Goal: Communication & Community: Share content

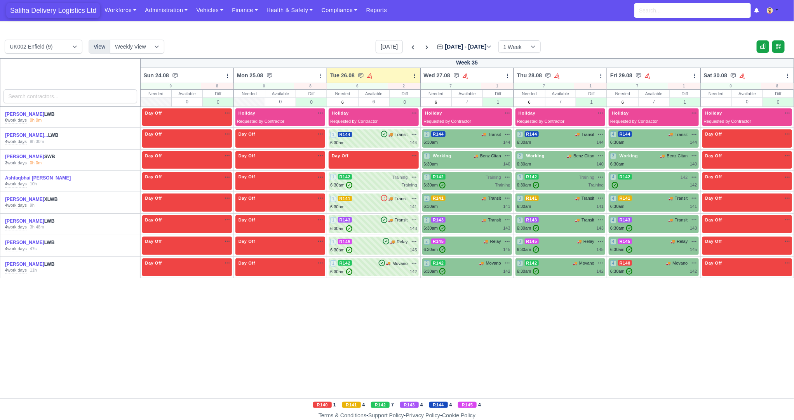
click at [49, 8] on span "Saliha Delivery Logistics Ltd" at bounding box center [53, 11] width 94 height 16
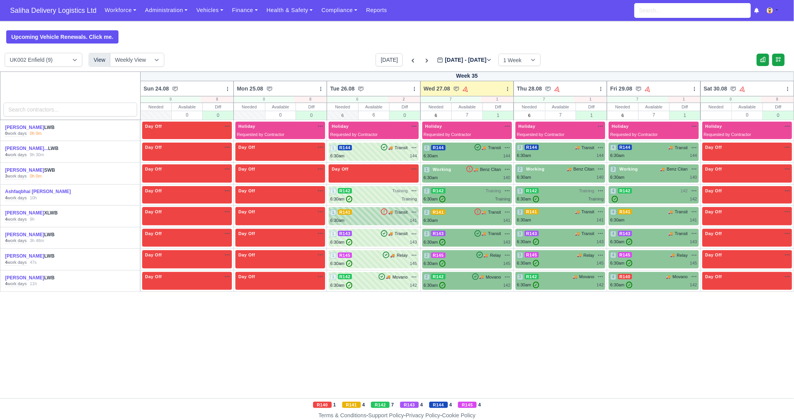
click at [370, 214] on div "1 R141 🚚 Transit" at bounding box center [373, 212] width 87 height 7
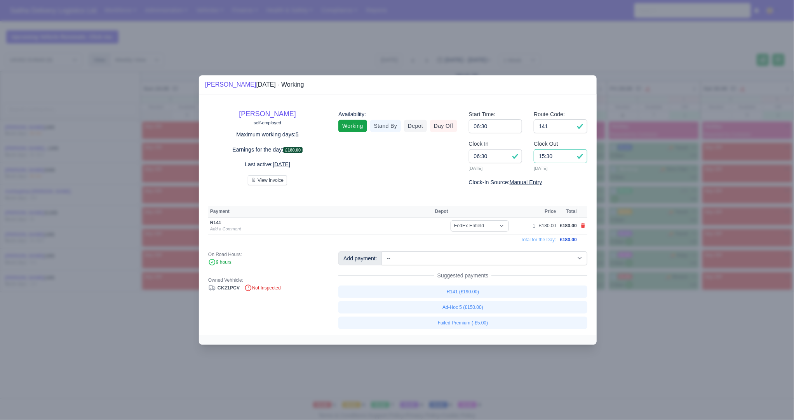
drag, startPoint x: 574, startPoint y: 159, endPoint x: 521, endPoint y: 158, distance: 52.4
click at [521, 158] on div "Clock In 06:30 26/08/2025 Clock Out 15:30 26/08/2025" at bounding box center [528, 158] width 130 height 38
type input "15:45"
click at [583, 226] on icon at bounding box center [583, 225] width 4 height 5
select select
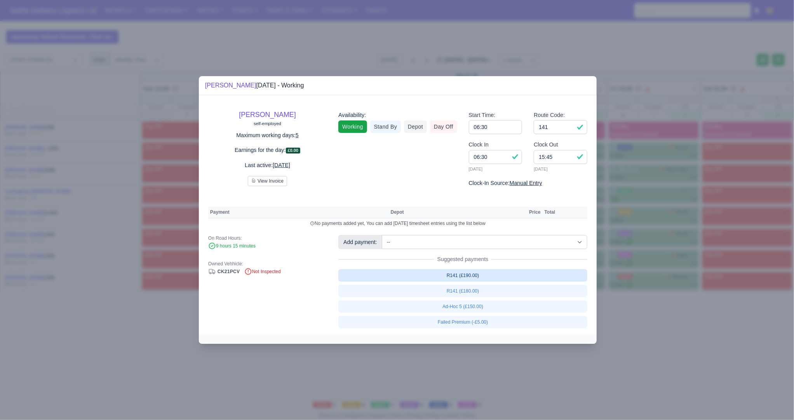
click at [471, 277] on link "R141 (£190.00)" at bounding box center [462, 275] width 249 height 12
select select "1"
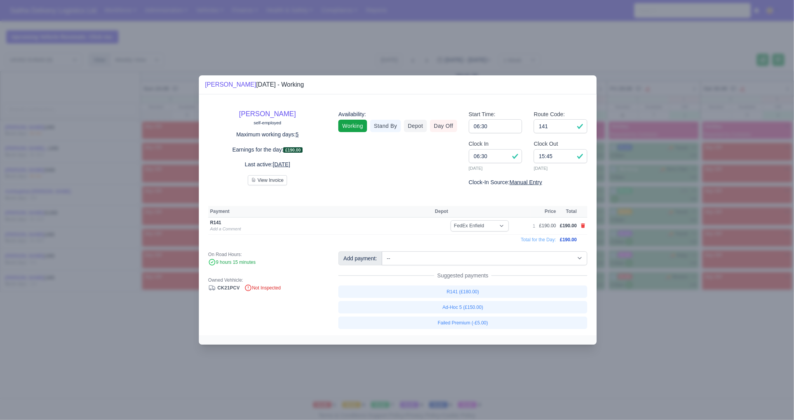
drag, startPoint x: 625, startPoint y: 325, endPoint x: 615, endPoint y: 325, distance: 10.1
click at [625, 325] on div at bounding box center [397, 210] width 794 height 420
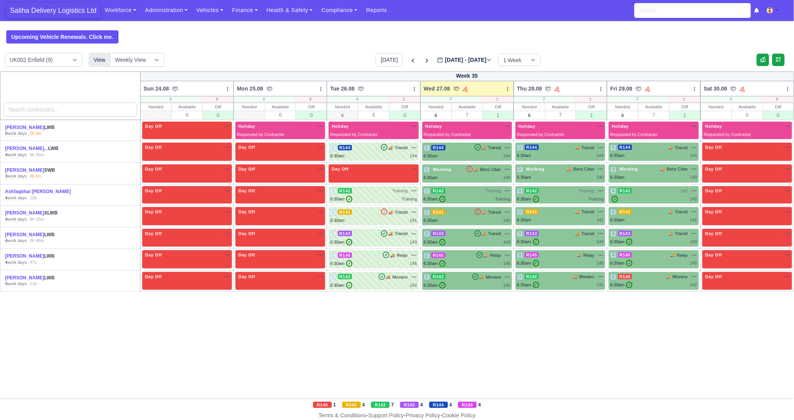
click at [33, 9] on span "Saliha Delivery Logistics Ltd" at bounding box center [53, 11] width 94 height 16
click at [40, 38] on link "Upcoming Vehicle Renewals. Click me." at bounding box center [62, 36] width 112 height 13
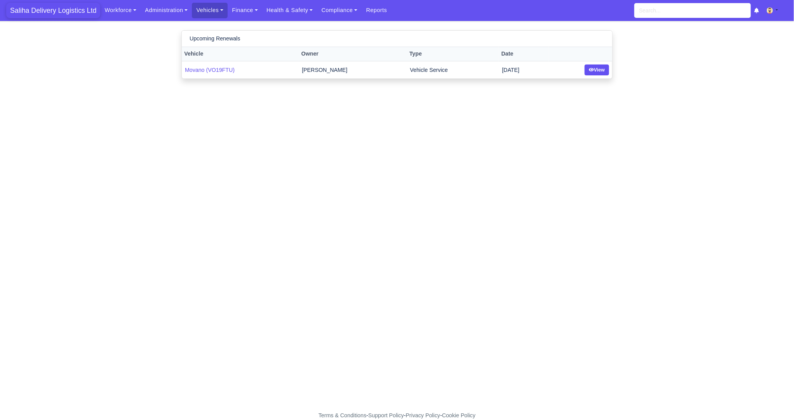
click at [59, 12] on span "Saliha Delivery Logistics Ltd" at bounding box center [53, 11] width 94 height 16
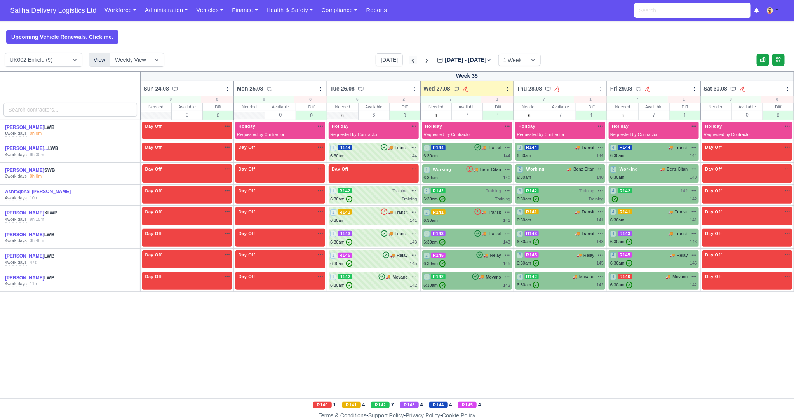
click at [409, 60] on icon at bounding box center [413, 61] width 8 height 8
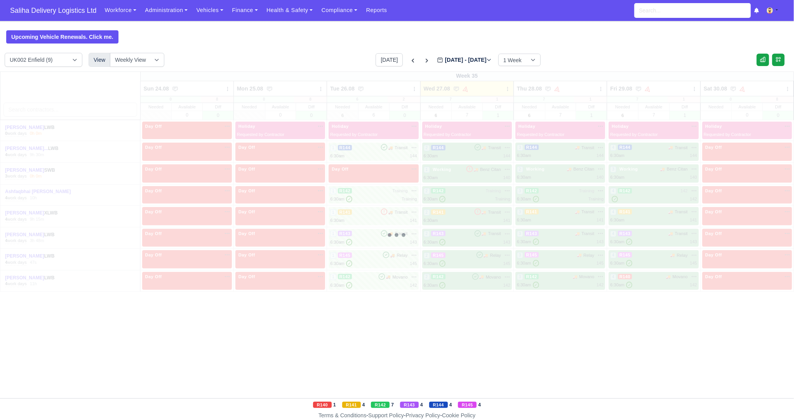
type input "2025-08-20"
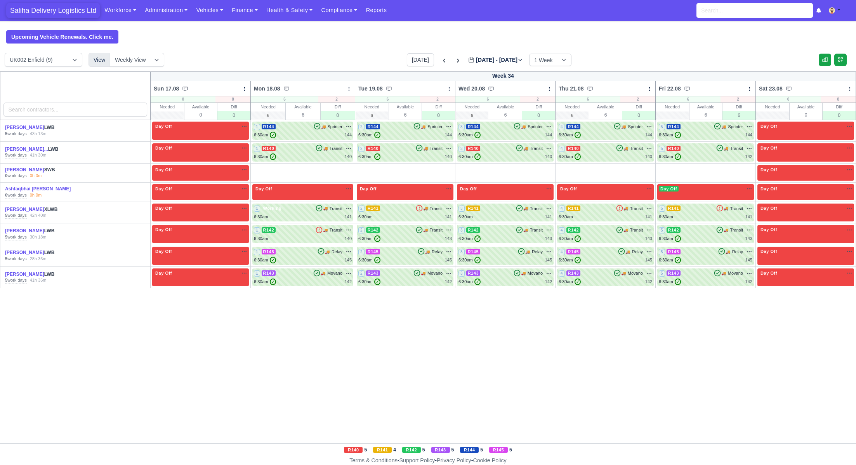
click at [49, 10] on span "Saliha Delivery Logistics Ltd" at bounding box center [53, 11] width 94 height 16
click at [51, 35] on link "Upcoming Vehicle Renewals. Click me." at bounding box center [62, 36] width 112 height 13
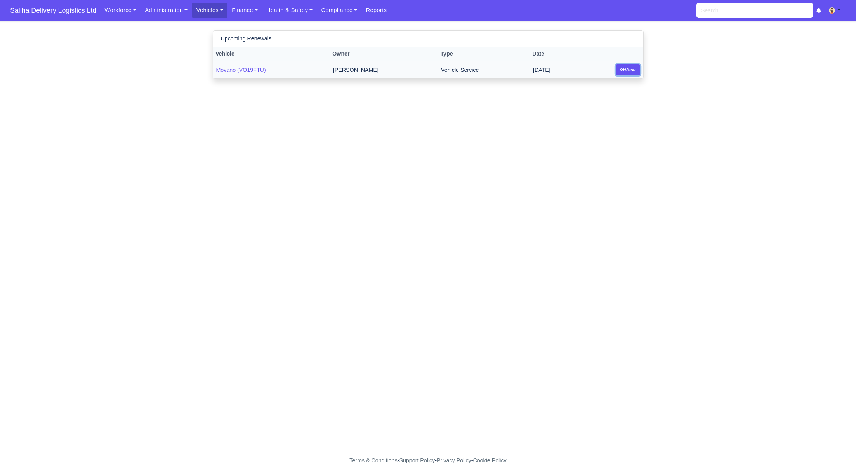
click at [632, 68] on link "View" at bounding box center [628, 69] width 24 height 11
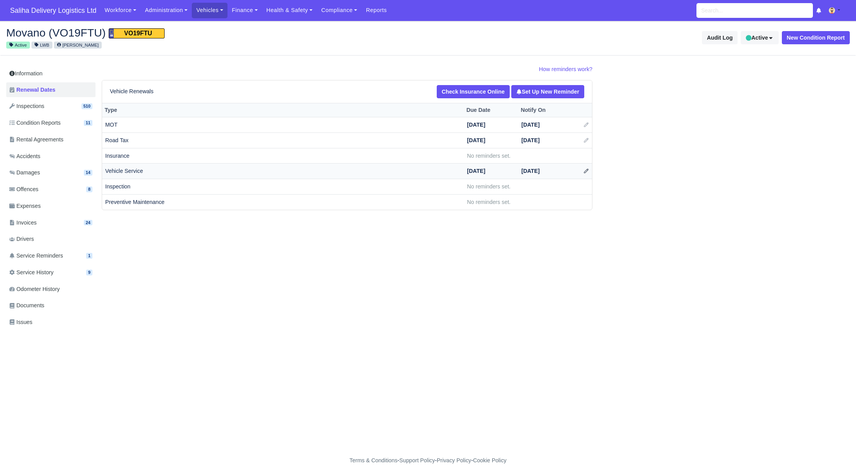
click at [586, 169] on icon at bounding box center [586, 170] width 5 height 5
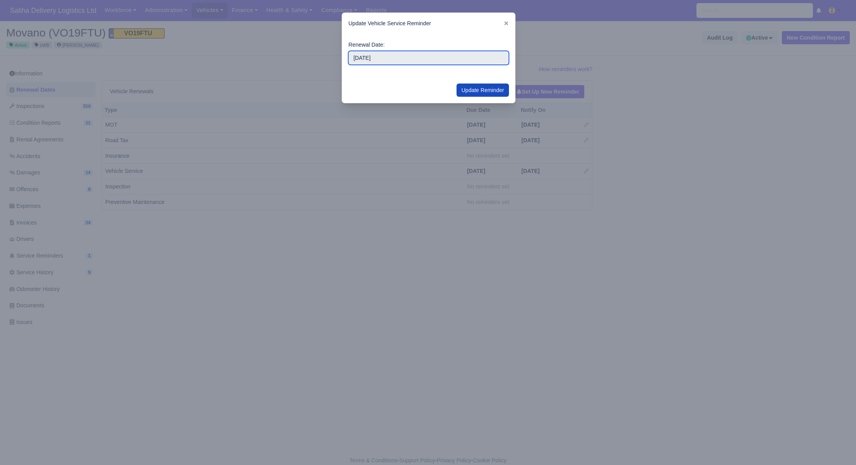
click at [405, 61] on input "2025-09-26" at bounding box center [428, 58] width 161 height 14
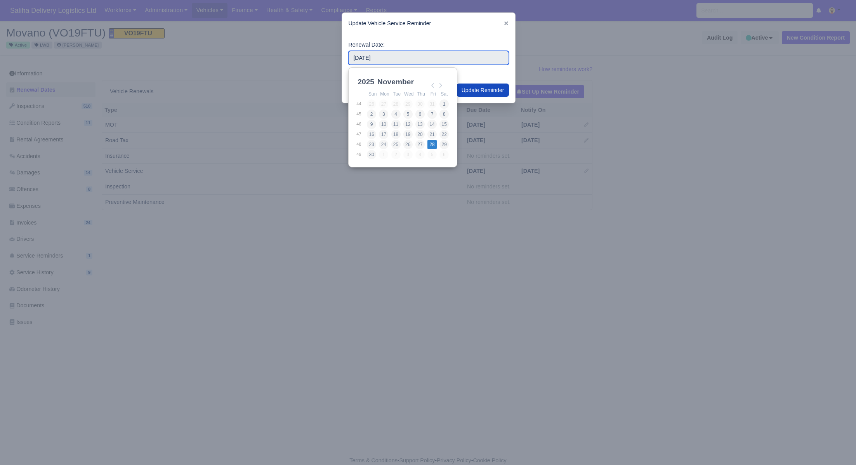
type input "2025-11-28"
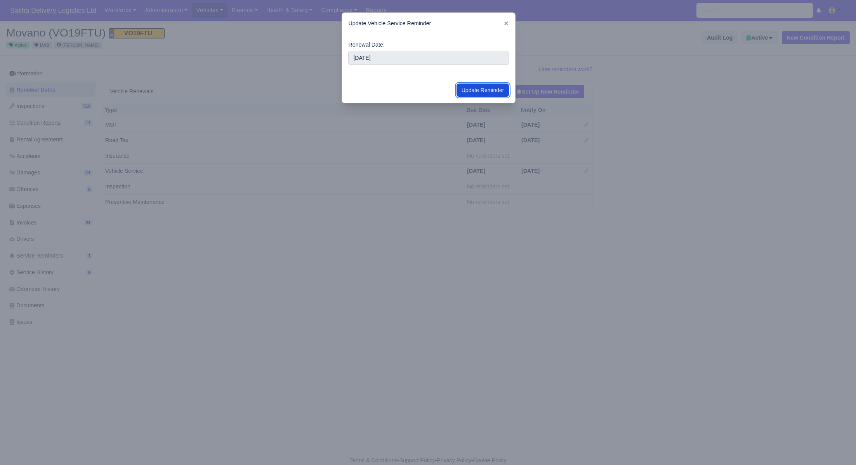
click at [485, 93] on button "Update Reminder" at bounding box center [483, 89] width 53 height 13
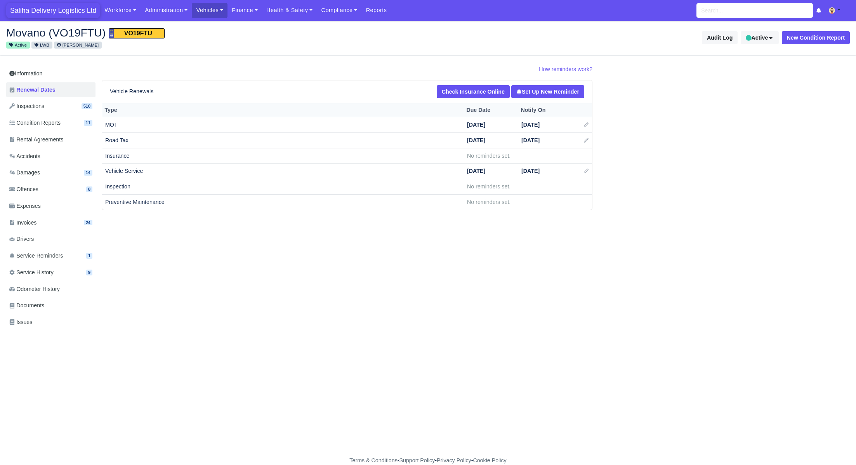
click at [61, 12] on span "Saliha Delivery Logistics Ltd" at bounding box center [53, 11] width 94 height 16
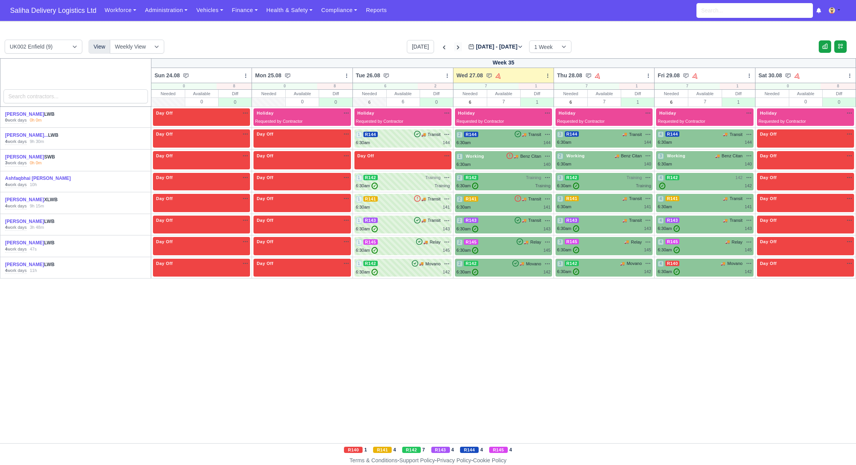
click at [454, 46] on icon at bounding box center [458, 47] width 8 height 8
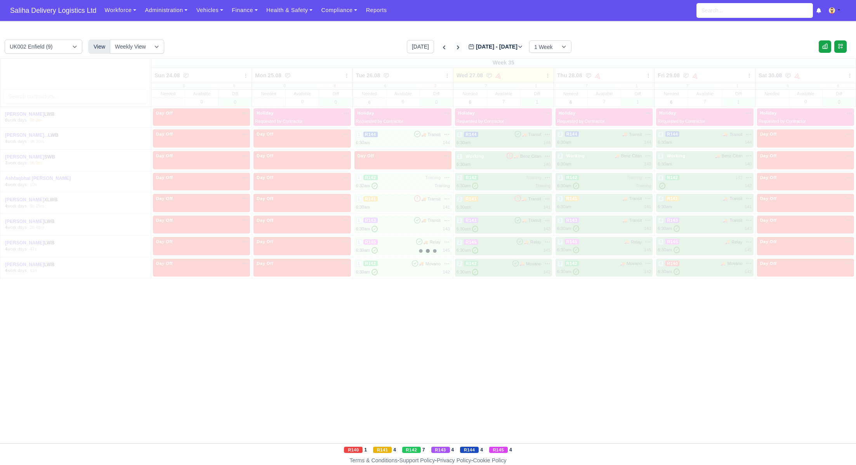
type input "[DATE]"
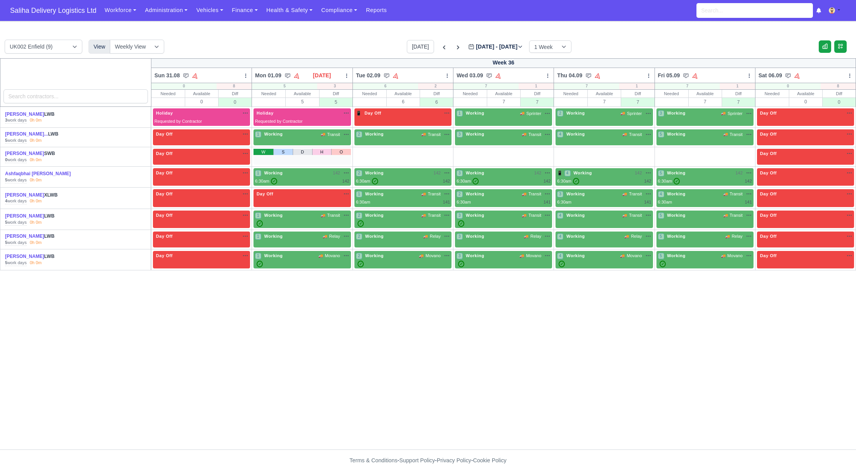
click at [257, 155] on link "W" at bounding box center [264, 152] width 20 height 6
click at [360, 149] on link "W" at bounding box center [365, 152] width 20 height 6
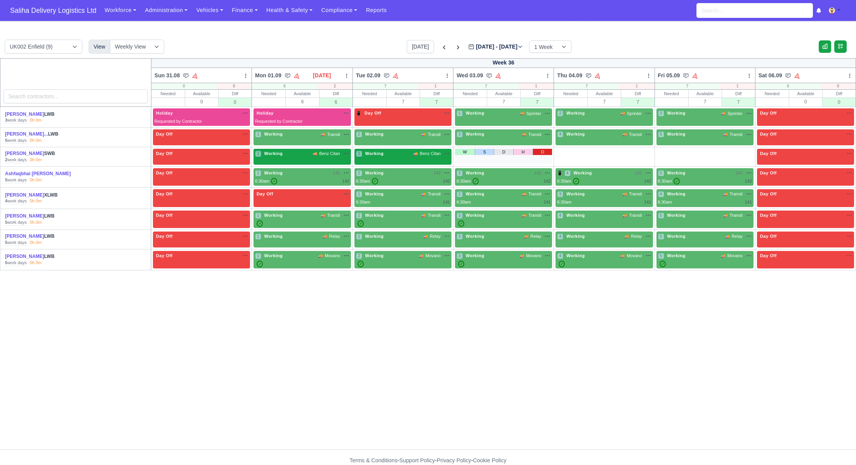
click at [544, 151] on link "O" at bounding box center [542, 152] width 19 height 6
click at [645, 149] on link "O" at bounding box center [642, 152] width 19 height 6
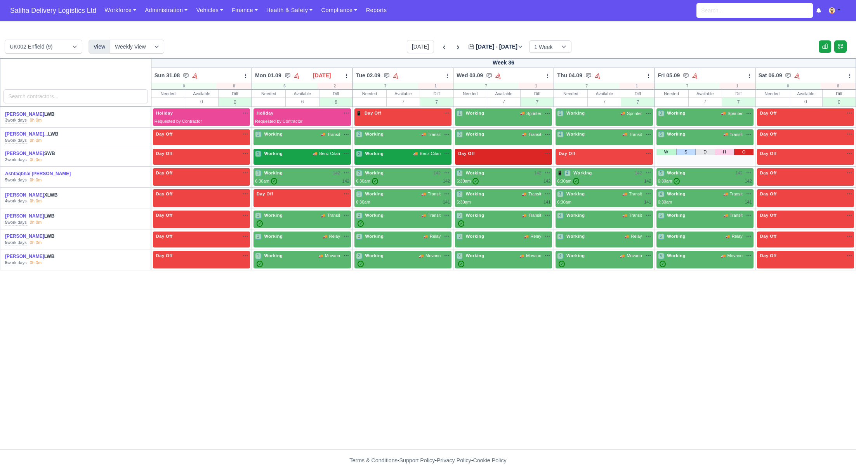
click at [743, 150] on link "O" at bounding box center [743, 152] width 19 height 6
click at [493, 113] on div "1 Working 🚚 Sprinter" at bounding box center [504, 113] width 94 height 7
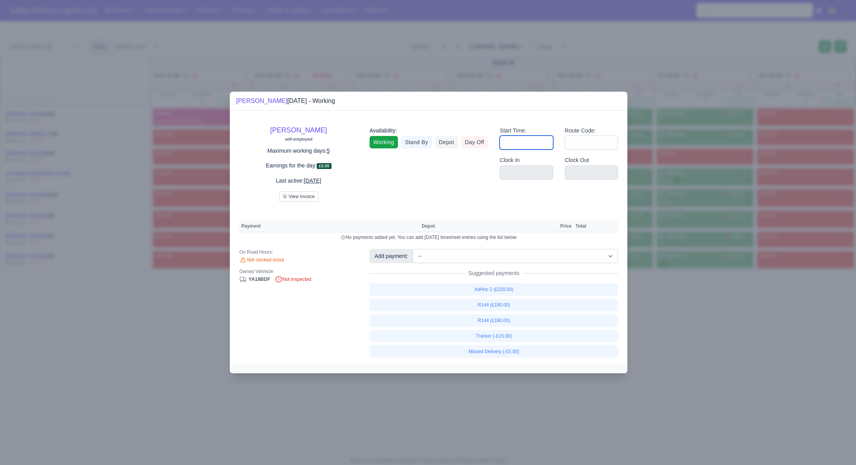
click at [515, 143] on input "Start Time:" at bounding box center [527, 143] width 54 height 14
type input "06:30"
click at [582, 143] on input "1" at bounding box center [592, 143] width 54 height 14
type input "144"
drag, startPoint x: 739, startPoint y: 333, endPoint x: 632, endPoint y: 226, distance: 150.7
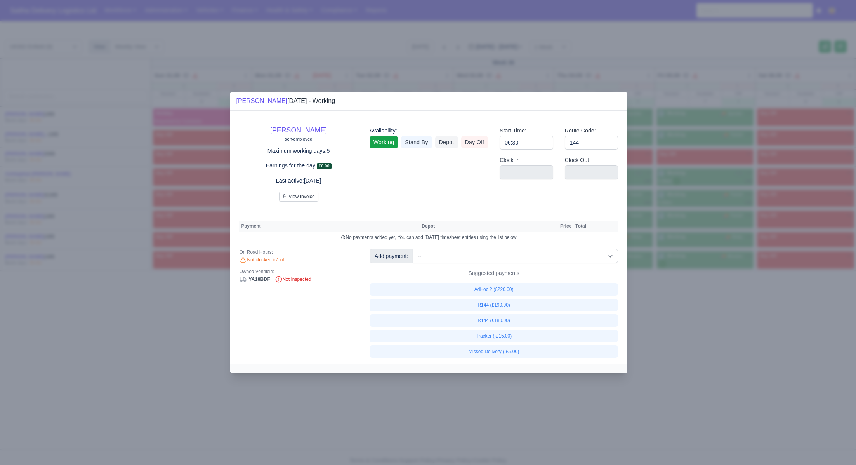
click at [735, 328] on div at bounding box center [428, 232] width 856 height 465
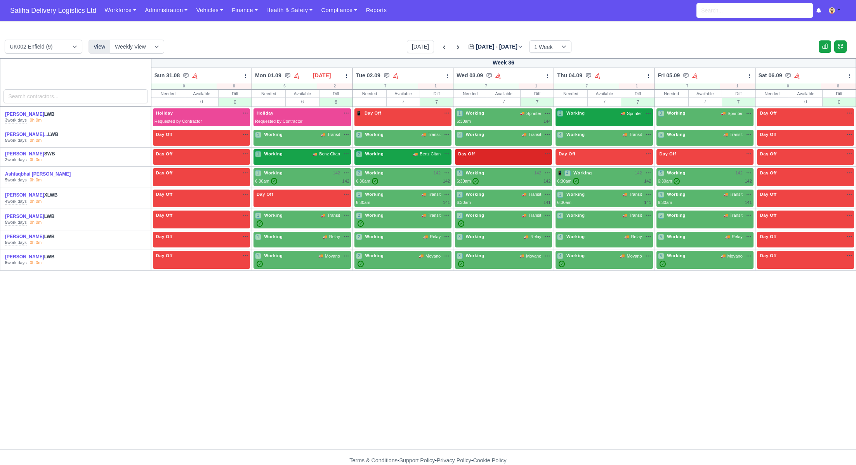
click at [602, 120] on div "2 Working 🚚 Sprinter" at bounding box center [604, 117] width 97 height 18
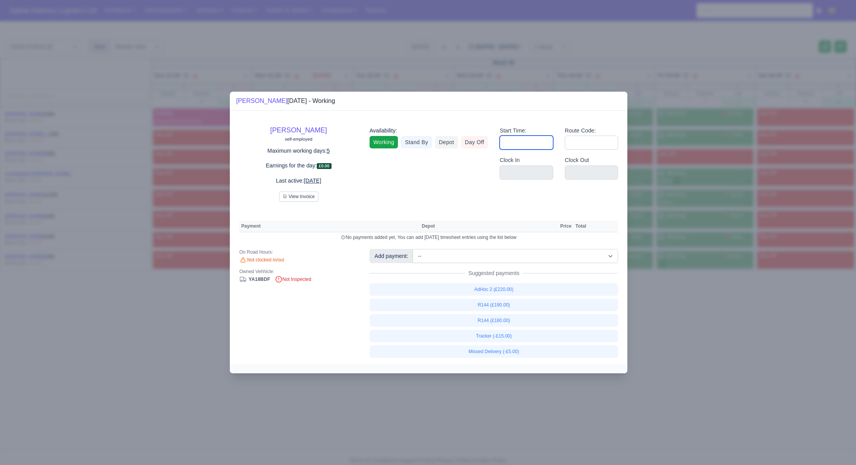
drag, startPoint x: 513, startPoint y: 146, endPoint x: 521, endPoint y: 149, distance: 8.6
click at [516, 147] on input "Start Time:" at bounding box center [527, 143] width 54 height 14
type input "06:30"
click at [589, 141] on input "Route Code:" at bounding box center [592, 143] width 54 height 14
type input "144"
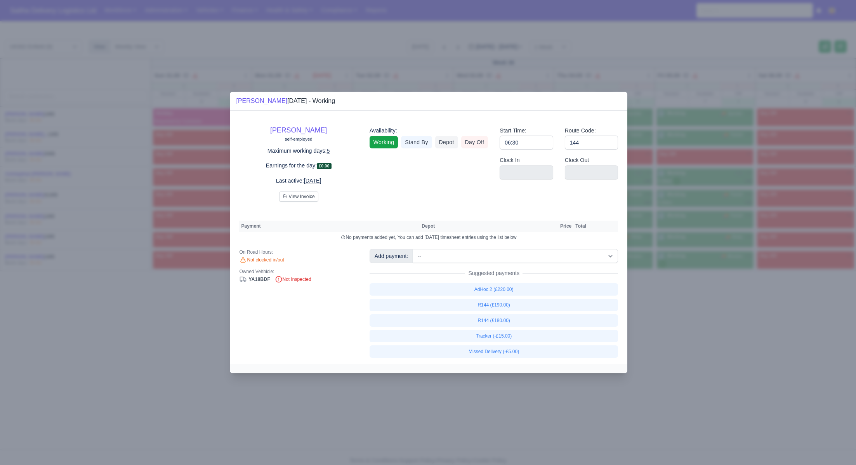
drag, startPoint x: 706, startPoint y: 287, endPoint x: 703, endPoint y: 269, distance: 18.5
click at [705, 283] on div at bounding box center [428, 232] width 856 height 465
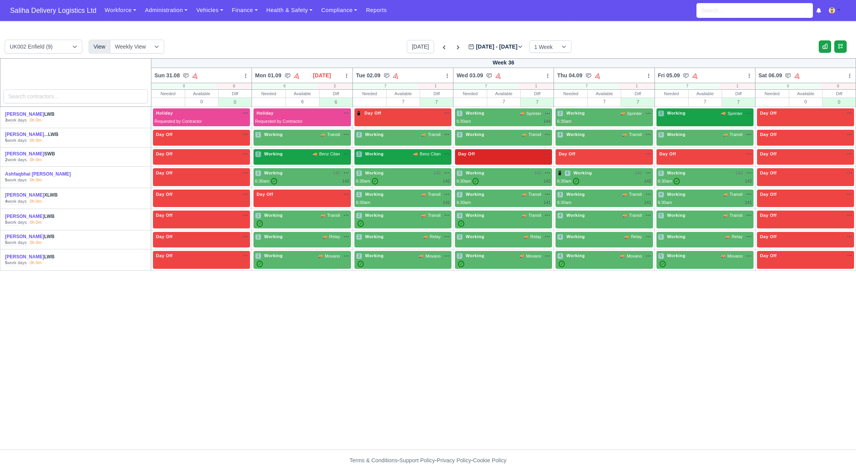
click at [695, 111] on div "3 Working 🚚 Sprinter" at bounding box center [705, 113] width 94 height 7
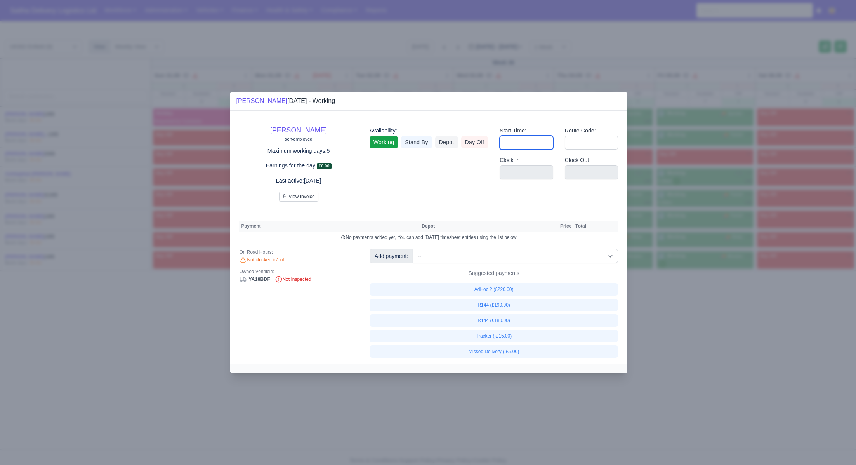
drag, startPoint x: 525, startPoint y: 141, endPoint x: 530, endPoint y: 149, distance: 9.2
click at [525, 141] on input "Start Time:" at bounding box center [527, 143] width 54 height 14
type input "06:30"
click at [583, 144] on input "Route Code:" at bounding box center [592, 143] width 54 height 14
type input "144"
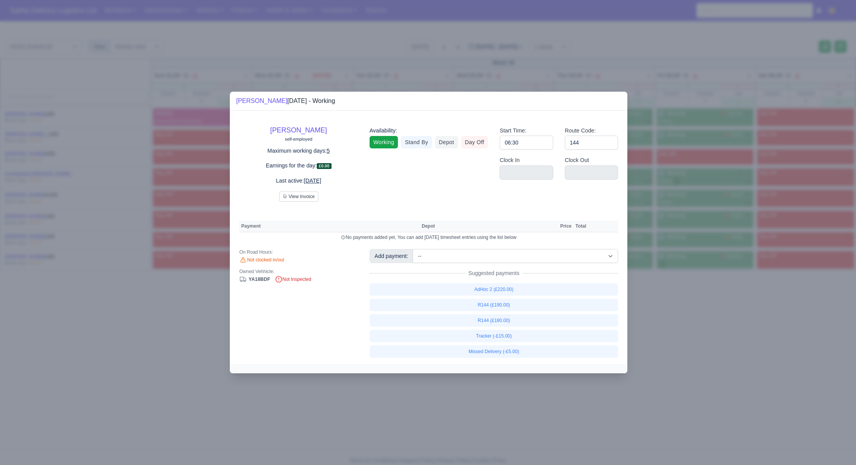
drag, startPoint x: 695, startPoint y: 291, endPoint x: 679, endPoint y: 281, distance: 19.1
click at [695, 290] on div at bounding box center [428, 232] width 856 height 465
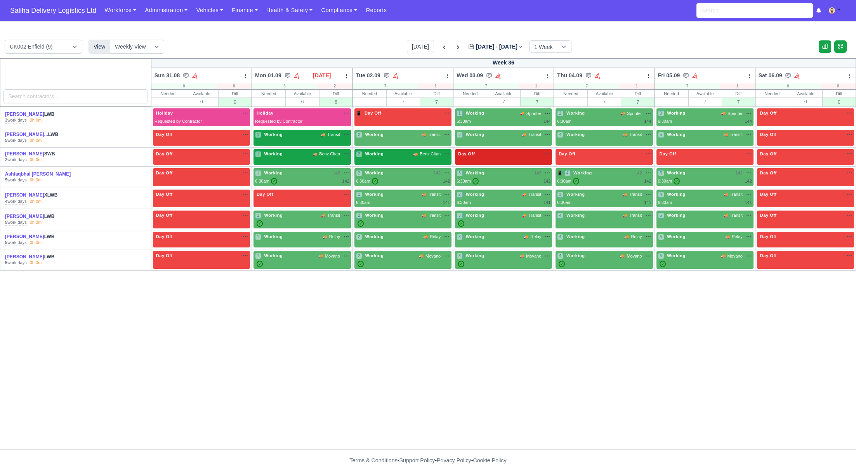
click at [315, 142] on div "1 Working 🚚 Transit" at bounding box center [302, 138] width 97 height 16
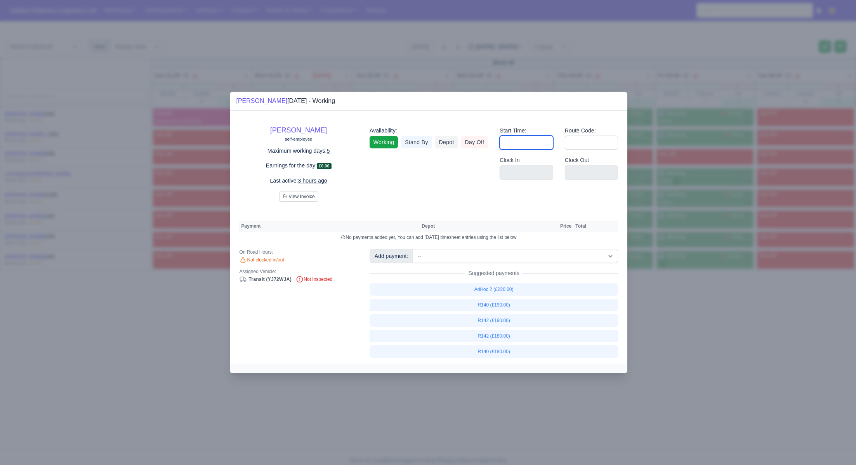
drag, startPoint x: 525, startPoint y: 145, endPoint x: 527, endPoint y: 149, distance: 4.7
click at [525, 145] on input "Start Time:" at bounding box center [527, 143] width 54 height 14
type input "06:30"
click at [580, 142] on input "Route Code:" at bounding box center [592, 143] width 54 height 14
type input "140"
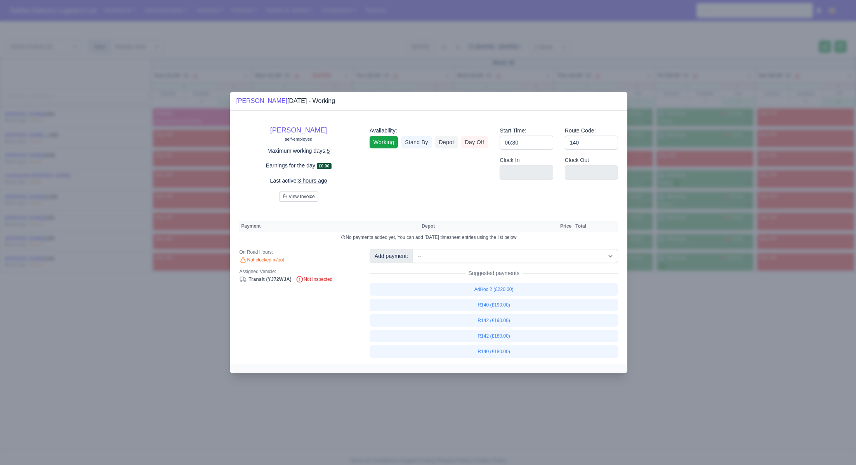
drag, startPoint x: 708, startPoint y: 324, endPoint x: 681, endPoint y: 306, distance: 32.7
click at [706, 323] on div at bounding box center [428, 232] width 856 height 465
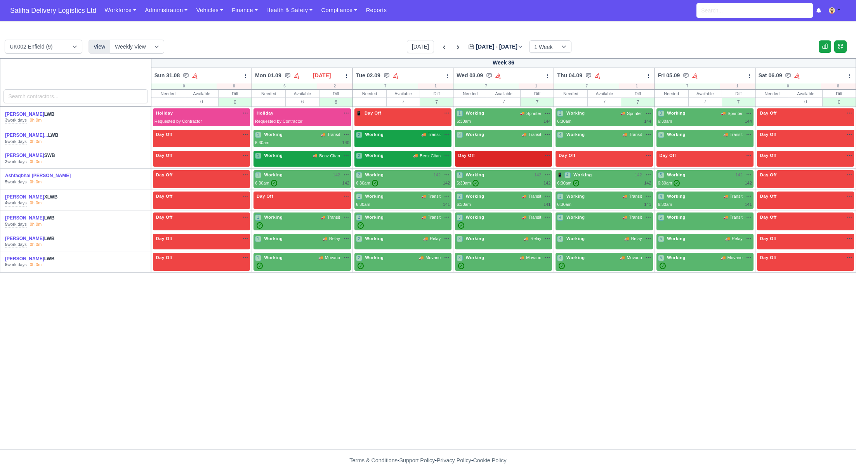
click at [414, 132] on div "2 Working 🚚 Transit" at bounding box center [403, 134] width 94 height 7
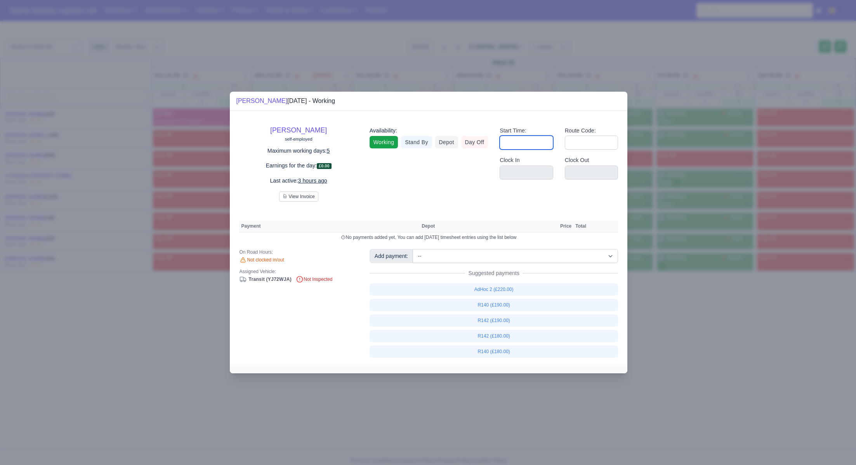
click at [530, 141] on input "Start Time:" at bounding box center [527, 143] width 54 height 14
type input "06:30"
click at [578, 144] on input "Route Code:" at bounding box center [592, 143] width 54 height 14
type input "140"
click at [699, 336] on div at bounding box center [428, 232] width 856 height 465
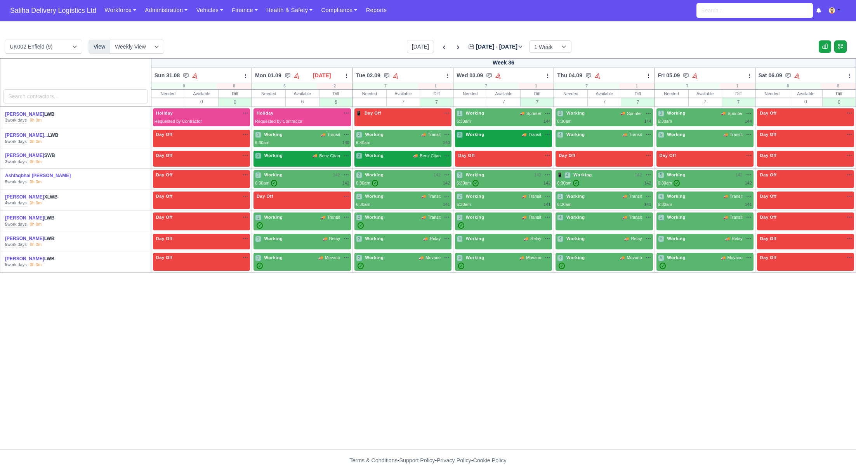
click at [520, 141] on div "3 Working 🚚 Transit" at bounding box center [503, 139] width 97 height 18
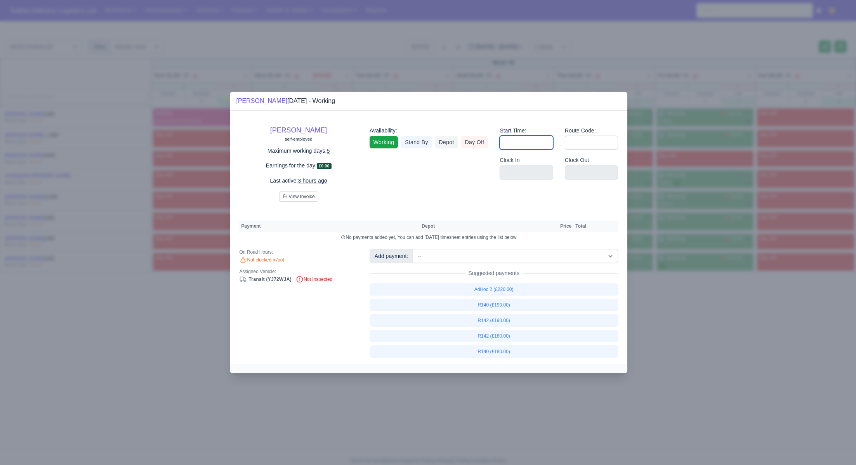
drag, startPoint x: 515, startPoint y: 142, endPoint x: 521, endPoint y: 147, distance: 7.7
click at [515, 142] on input "Start Time:" at bounding box center [527, 143] width 54 height 14
type input "06:30"
click at [583, 139] on input "Route Code:" at bounding box center [592, 143] width 54 height 14
type input "140"
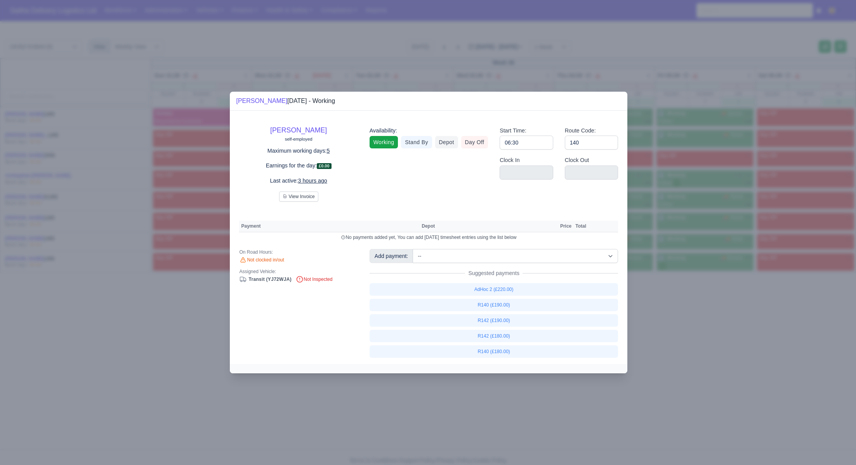
click at [686, 306] on div at bounding box center [428, 232] width 856 height 465
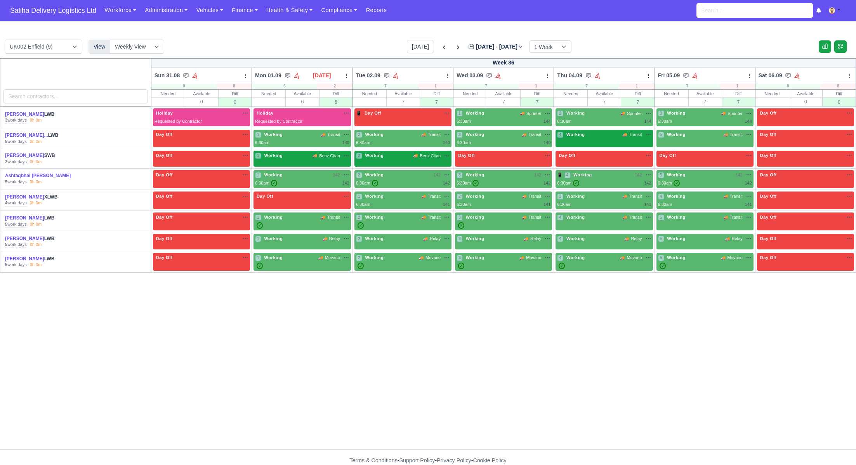
click at [612, 139] on div "4 Working 🚚 Transit" at bounding box center [604, 135] width 94 height 8
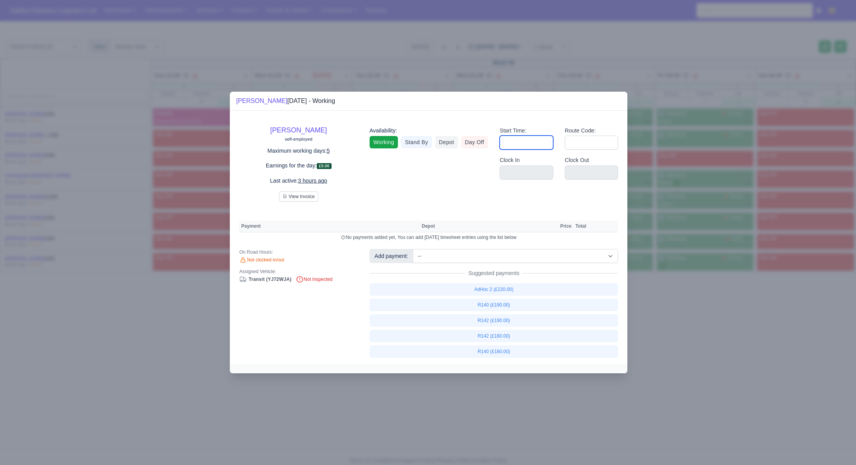
click at [523, 142] on input "Start Time:" at bounding box center [527, 143] width 54 height 14
type input "06:30"
click at [589, 146] on input "Route Code:" at bounding box center [592, 143] width 54 height 14
type input "140"
drag, startPoint x: 709, startPoint y: 339, endPoint x: 685, endPoint y: 266, distance: 76.7
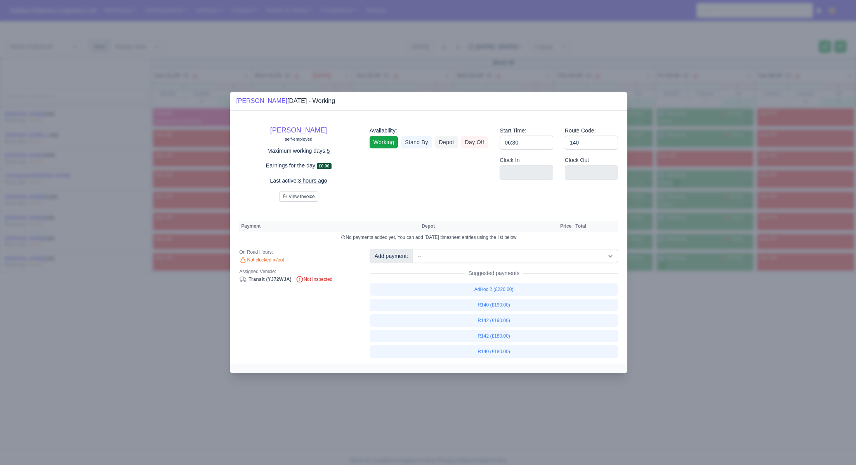
click at [709, 337] on div at bounding box center [428, 232] width 856 height 465
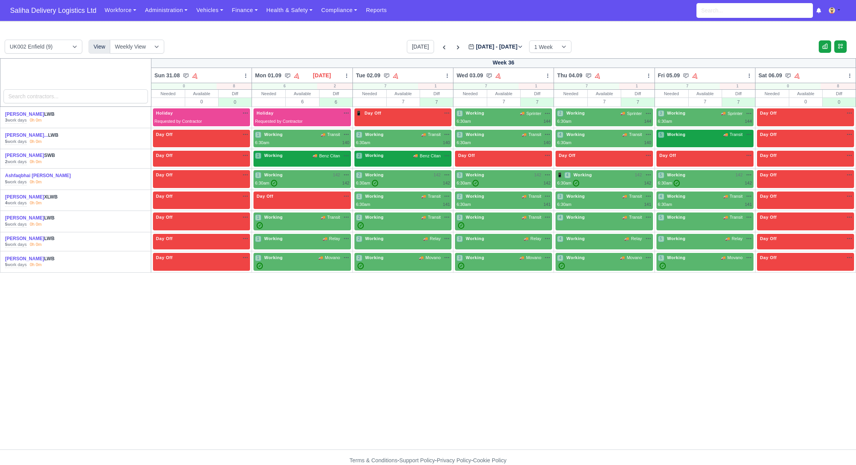
click at [679, 139] on div "5 Working 🚚 Transit" at bounding box center [705, 135] width 94 height 8
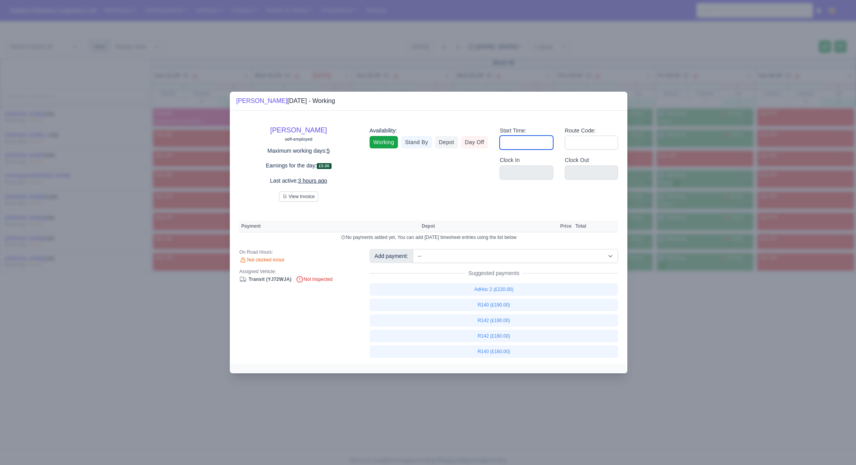
drag, startPoint x: 508, startPoint y: 139, endPoint x: 516, endPoint y: 146, distance: 10.7
click at [509, 139] on input "Start Time:" at bounding box center [527, 143] width 54 height 14
type input "06:30"
click at [581, 146] on input "Route Code:" at bounding box center [592, 143] width 54 height 14
type input "140"
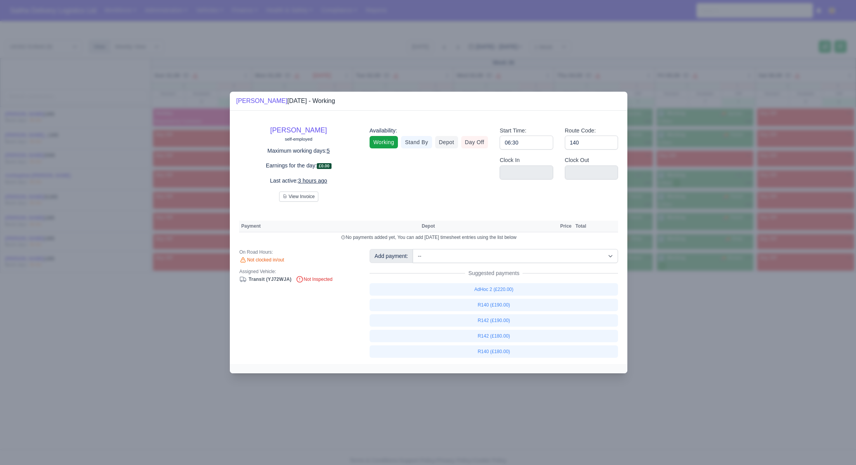
click at [667, 295] on div at bounding box center [428, 232] width 856 height 465
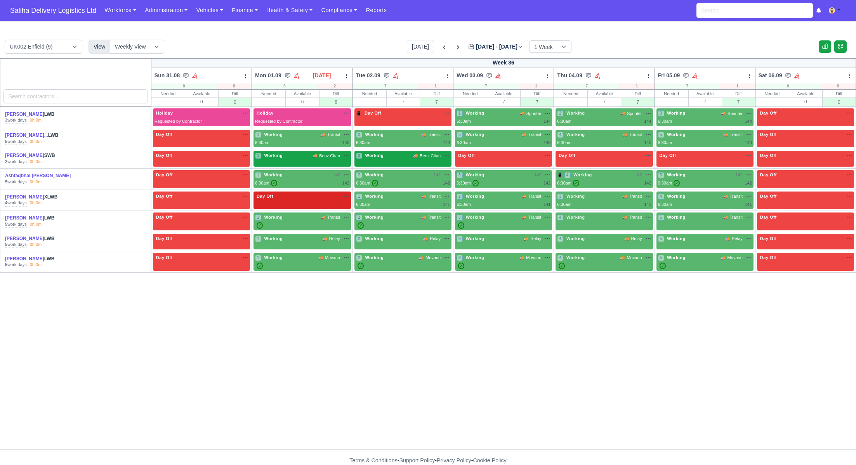
click at [315, 197] on div "Day Off Available" at bounding box center [302, 196] width 94 height 7
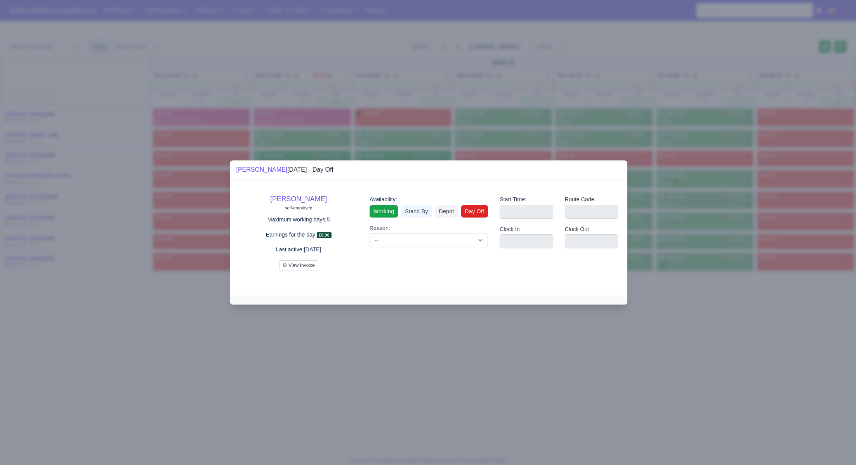
click at [381, 210] on link "Working" at bounding box center [384, 211] width 28 height 12
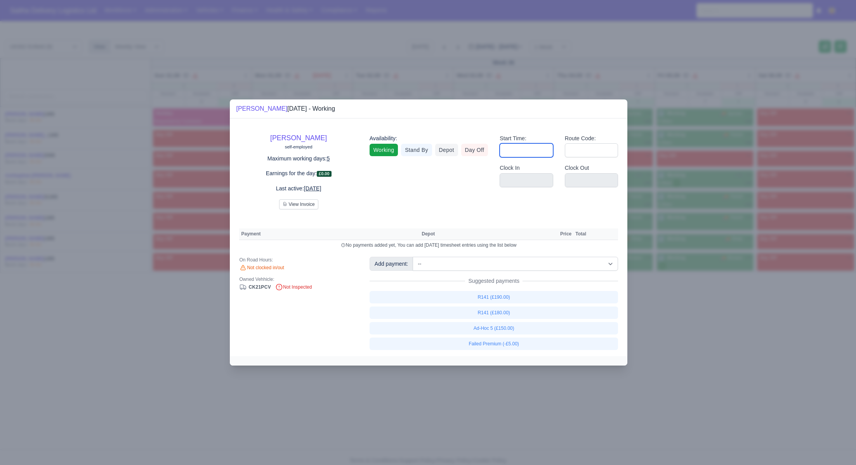
drag, startPoint x: 523, startPoint y: 147, endPoint x: 528, endPoint y: 156, distance: 10.4
click at [523, 148] on input "Start Time:" at bounding box center [527, 150] width 54 height 14
type input "06:30"
click at [578, 154] on input "Route Code:" at bounding box center [592, 150] width 54 height 14
type input "141"
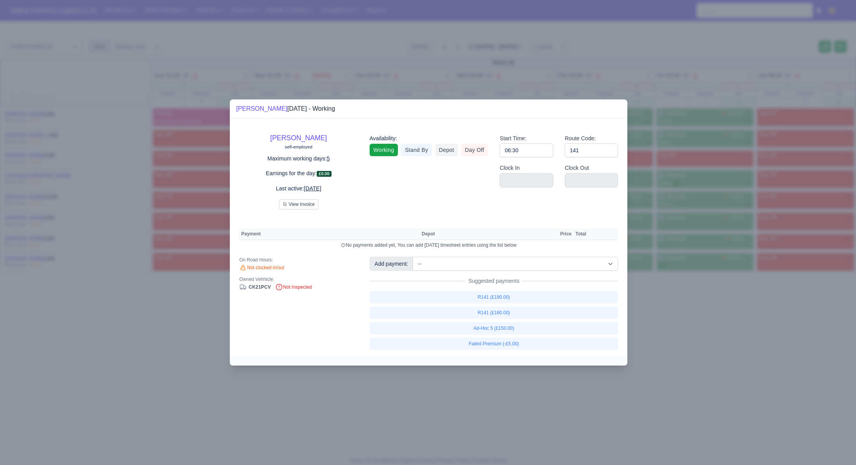
click at [635, 337] on div at bounding box center [428, 232] width 856 height 465
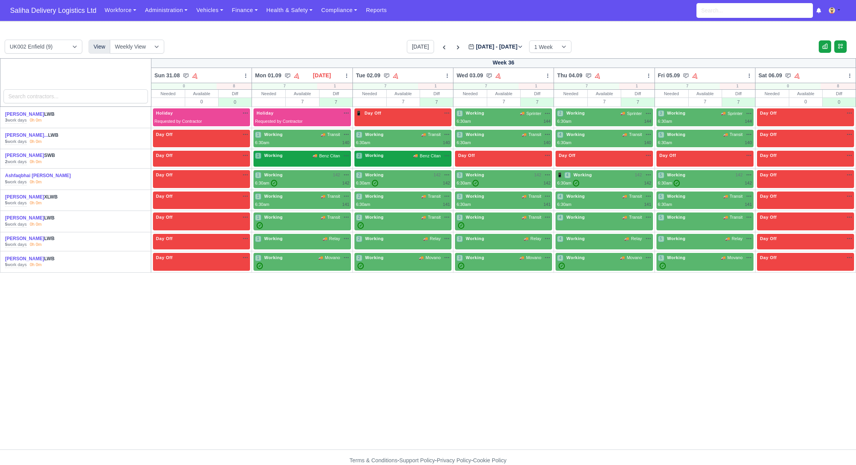
click at [318, 161] on div "1 Working 🚚 Benz Citan" at bounding box center [302, 159] width 97 height 16
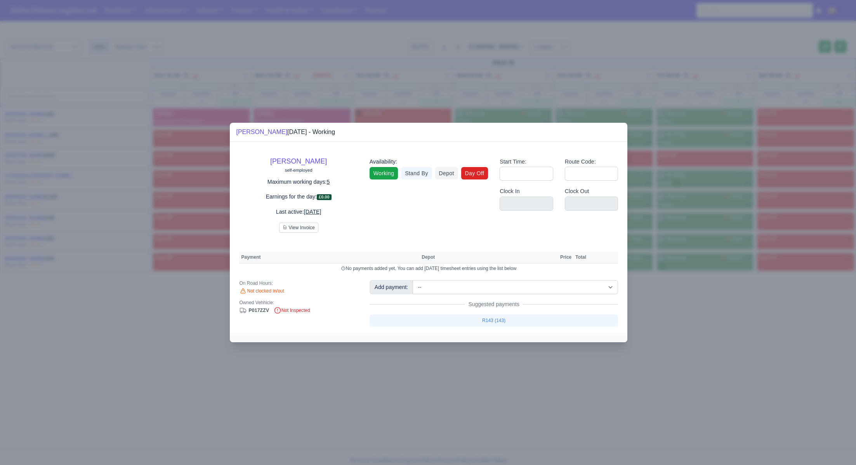
click at [474, 174] on link "Day Off" at bounding box center [474, 173] width 27 height 12
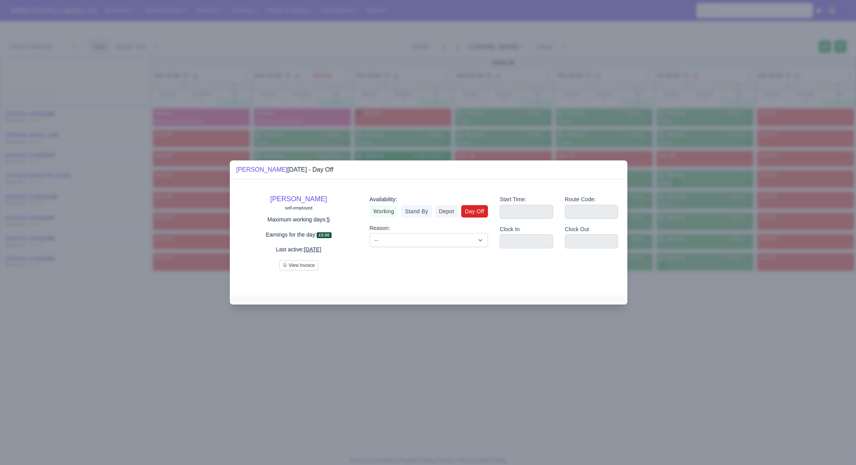
click at [702, 301] on div at bounding box center [428, 232] width 856 height 465
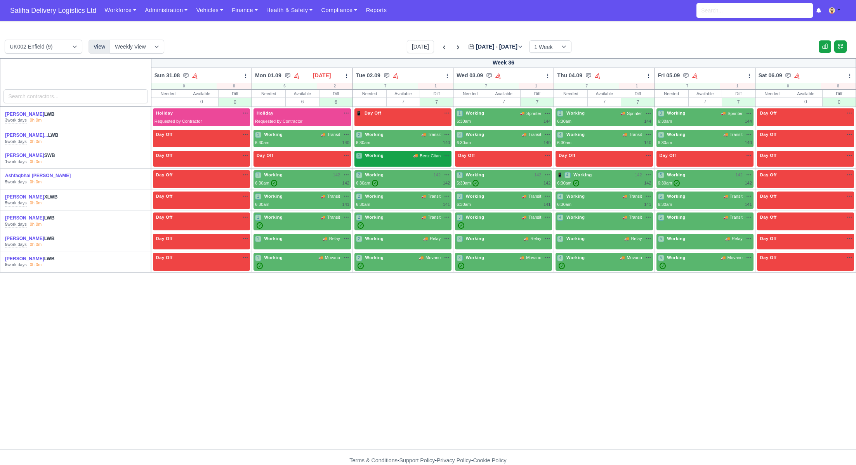
click at [408, 160] on div "1 Working 🚚 Benz Citan" at bounding box center [403, 159] width 97 height 16
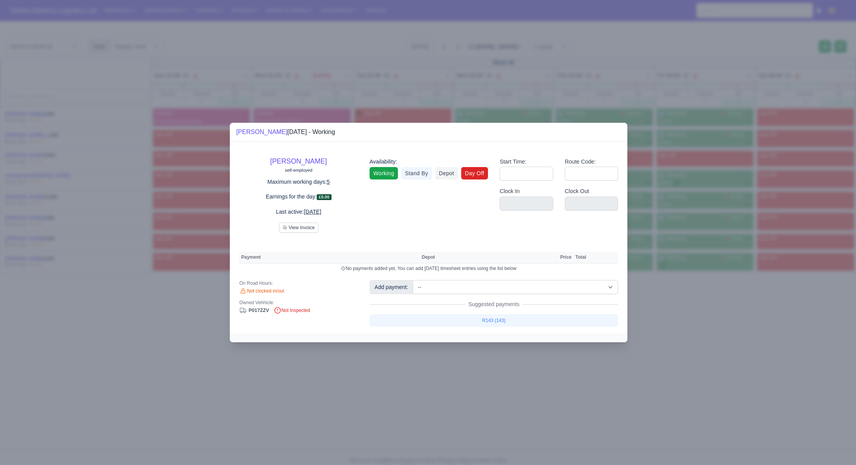
click at [468, 173] on link "Day Off" at bounding box center [474, 173] width 27 height 12
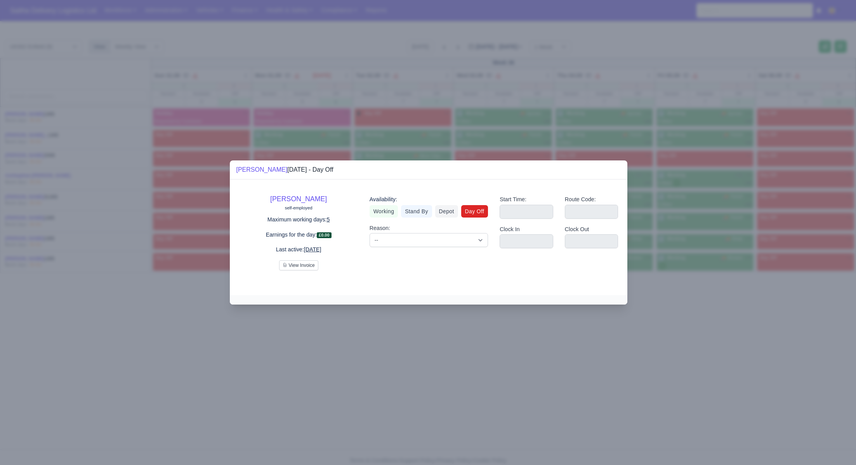
drag, startPoint x: 689, startPoint y: 295, endPoint x: 681, endPoint y: 283, distance: 14.8
click at [689, 294] on div at bounding box center [428, 232] width 856 height 465
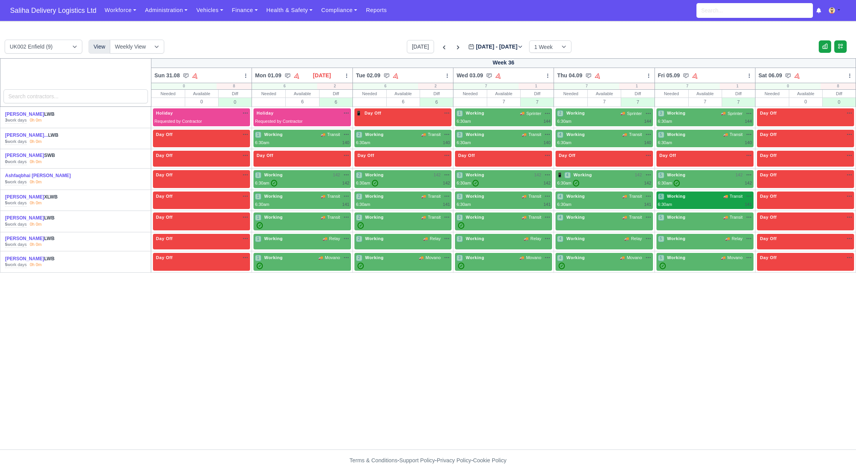
click at [708, 201] on div "6:30am 141" at bounding box center [705, 204] width 94 height 7
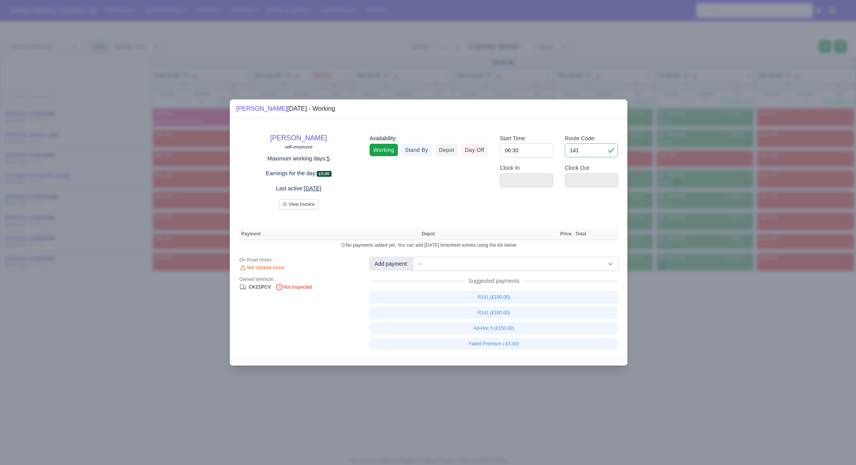
click at [588, 153] on input "141" at bounding box center [592, 150] width 54 height 14
type input "1"
click at [527, 148] on input "06:30" at bounding box center [527, 150] width 54 height 14
type input "06:3"
type input "0"
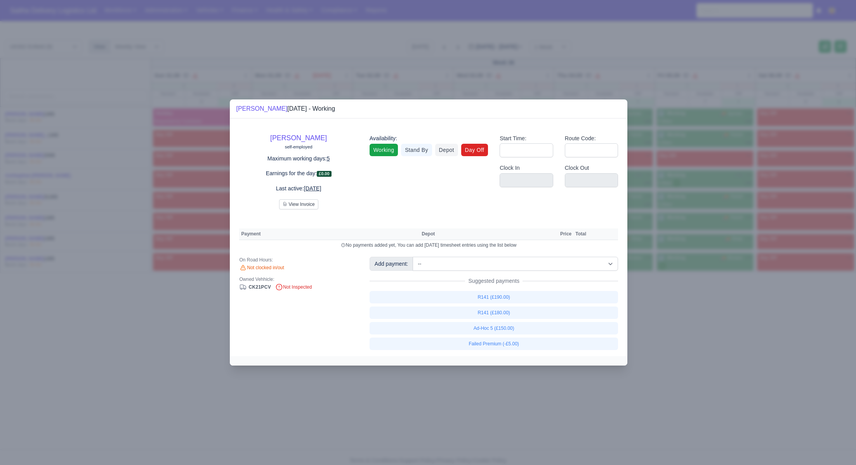
click at [482, 148] on link "Day Off" at bounding box center [474, 150] width 27 height 12
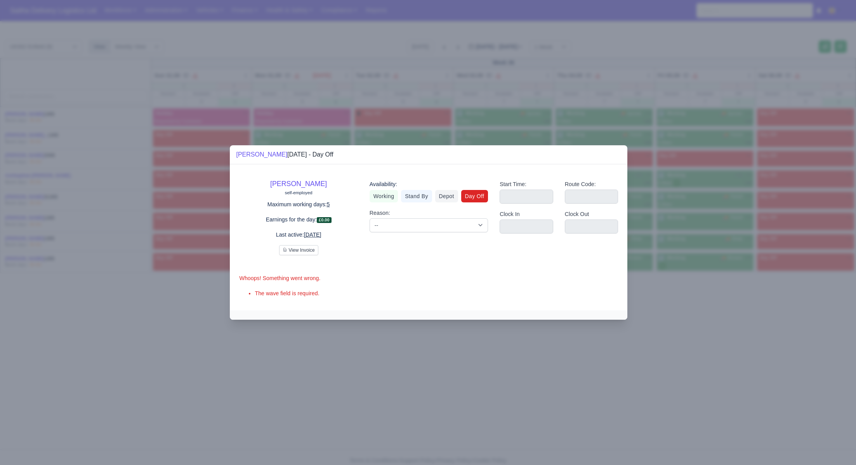
drag, startPoint x: 761, startPoint y: 335, endPoint x: 751, endPoint y: 322, distance: 17.1
click at [761, 335] on div at bounding box center [428, 232] width 856 height 465
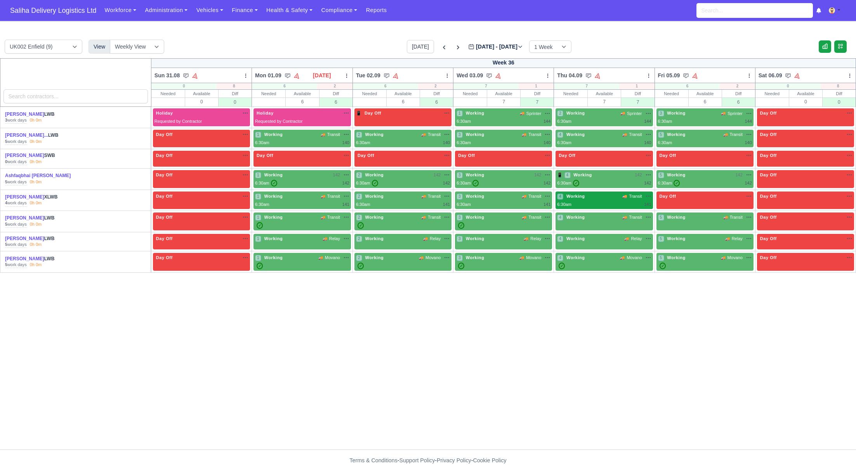
click at [584, 204] on div "6:30am 141" at bounding box center [604, 204] width 94 height 7
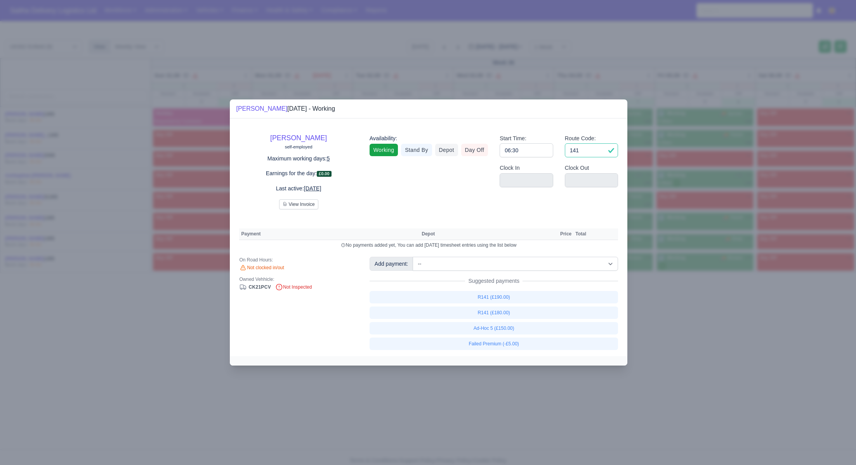
click at [596, 152] on input "141" at bounding box center [592, 150] width 54 height 14
type input "1"
click at [537, 152] on input "06:30" at bounding box center [527, 150] width 54 height 14
type input "06:"
type input "0"
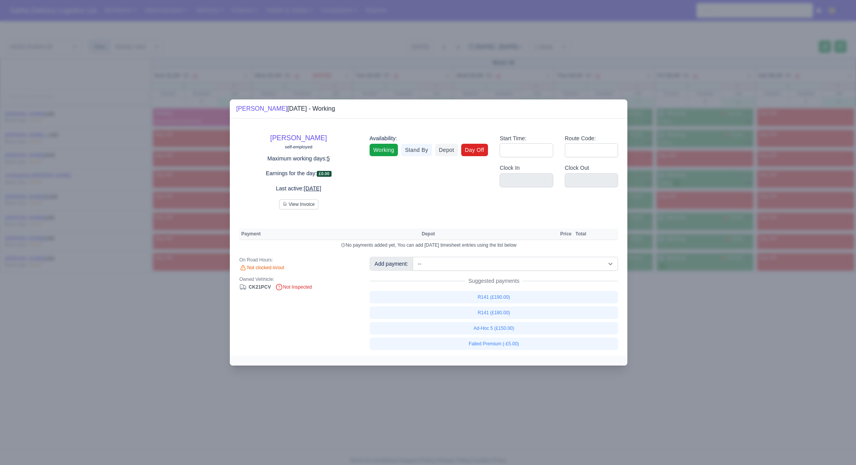
click at [479, 151] on link "Day Off" at bounding box center [474, 150] width 27 height 12
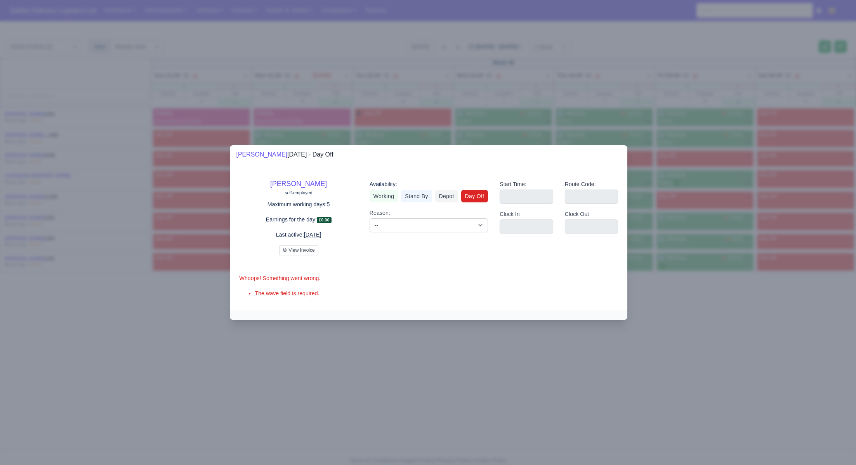
click at [695, 301] on div at bounding box center [428, 232] width 856 height 465
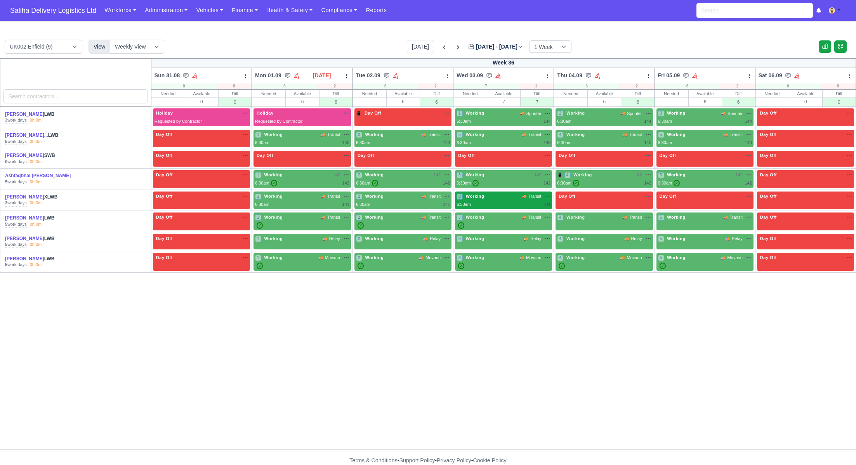
click at [490, 196] on div "3 Working 🚚 Transit" at bounding box center [504, 196] width 94 height 7
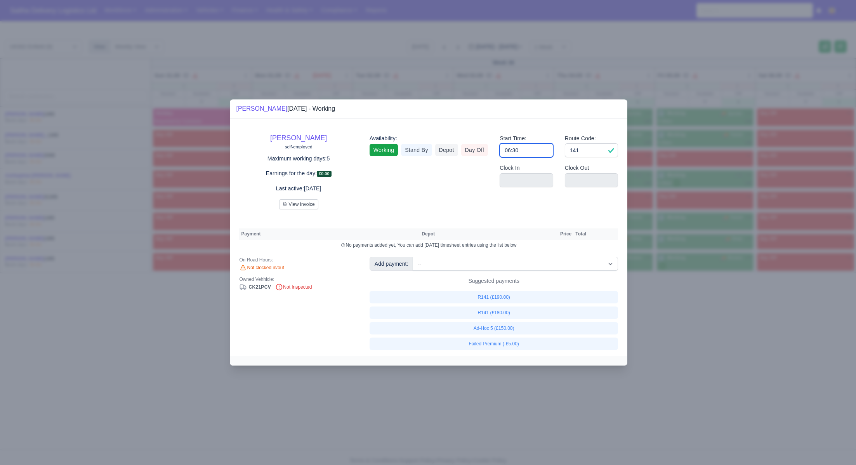
click at [538, 148] on input "06:30" at bounding box center [527, 150] width 54 height 14
type input "0"
click at [591, 153] on input "14" at bounding box center [592, 150] width 54 height 14
type input "1"
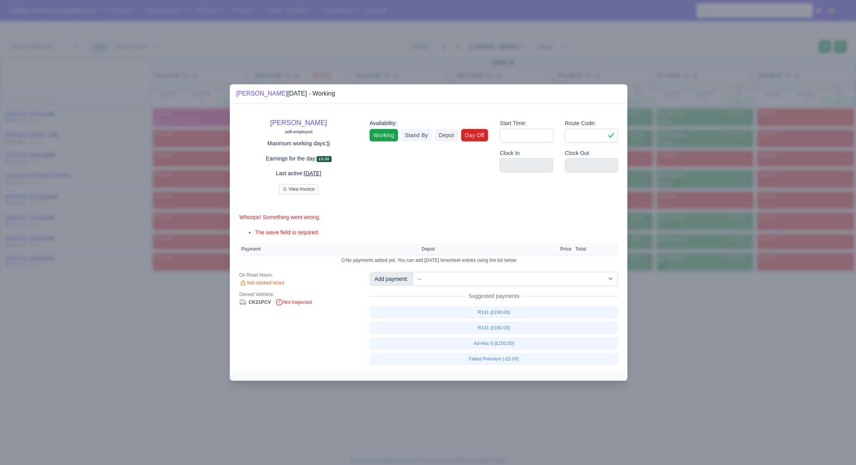
click at [478, 138] on link "Day Off" at bounding box center [474, 135] width 27 height 12
click at [701, 318] on div at bounding box center [428, 232] width 856 height 465
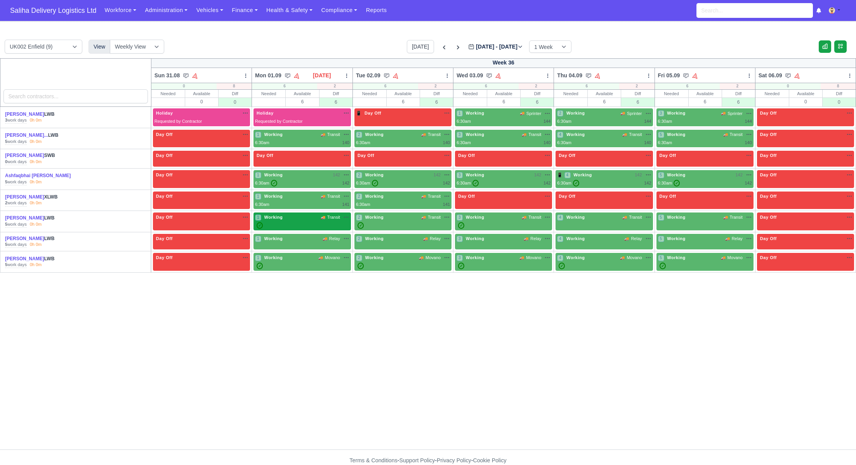
click at [298, 217] on div "1 Working 🚚 Transit" at bounding box center [302, 217] width 94 height 7
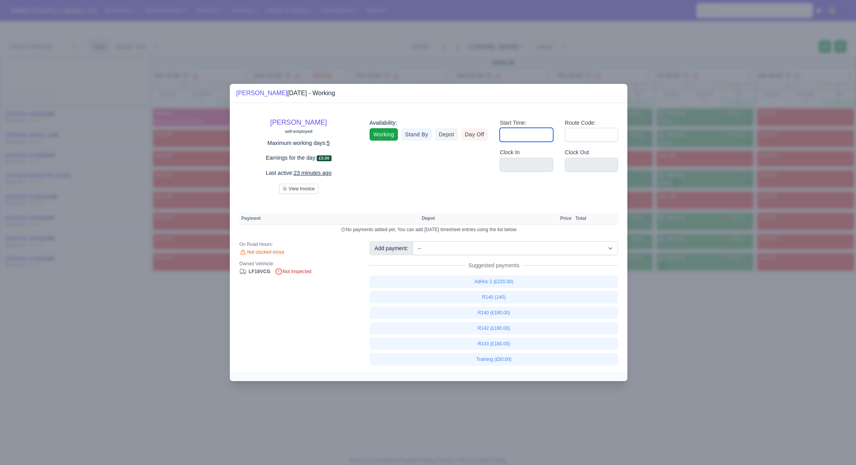
drag, startPoint x: 511, startPoint y: 136, endPoint x: 512, endPoint y: 140, distance: 4.3
click at [511, 137] on input "Start Time:" at bounding box center [527, 135] width 54 height 14
type input "06:30"
click at [578, 133] on input "Route Code:" at bounding box center [592, 135] width 54 height 14
type input "143"
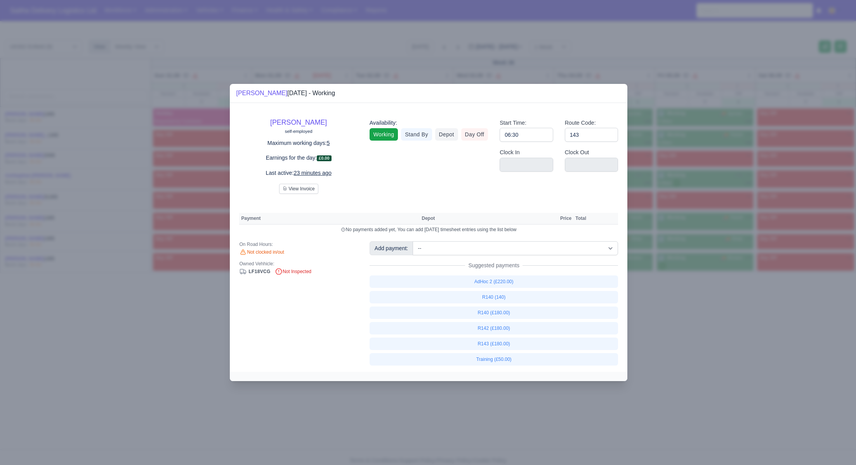
click at [683, 289] on div at bounding box center [428, 232] width 856 height 465
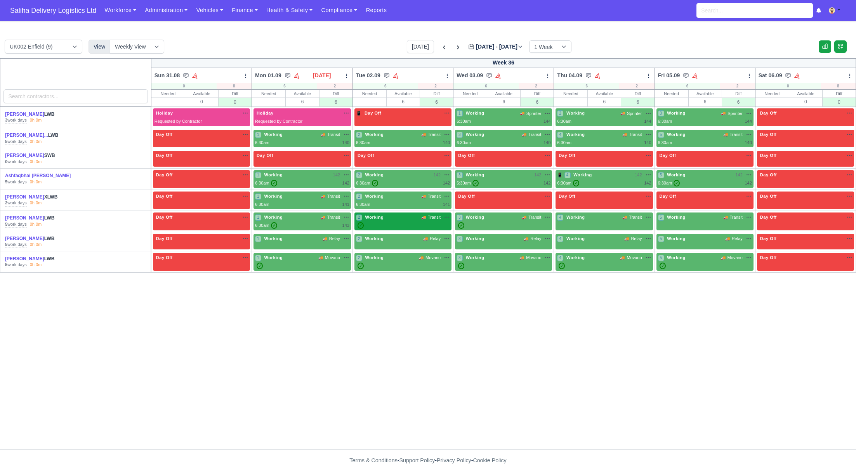
click at [415, 217] on div "2 Working 🚚 Transit" at bounding box center [403, 217] width 94 height 7
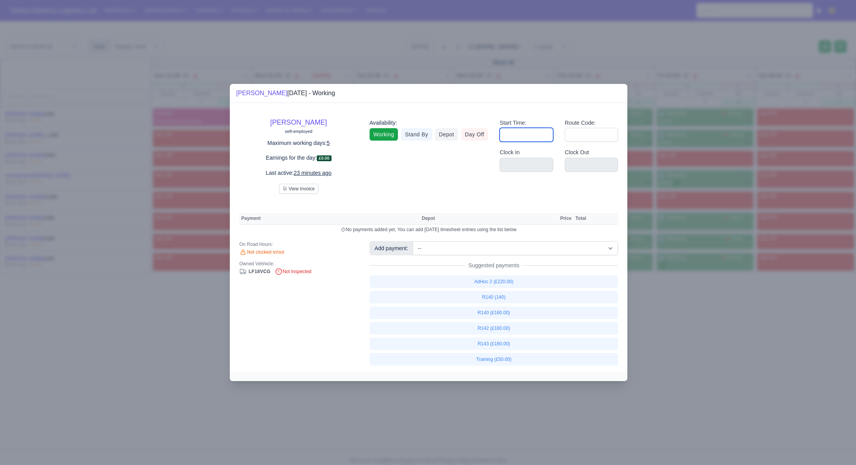
click at [537, 133] on input "Start Time:" at bounding box center [527, 135] width 54 height 14
type input "06:30"
click at [586, 138] on input "Route Code:" at bounding box center [592, 135] width 54 height 14
type input "143"
drag, startPoint x: 695, startPoint y: 313, endPoint x: 693, endPoint y: 306, distance: 7.2
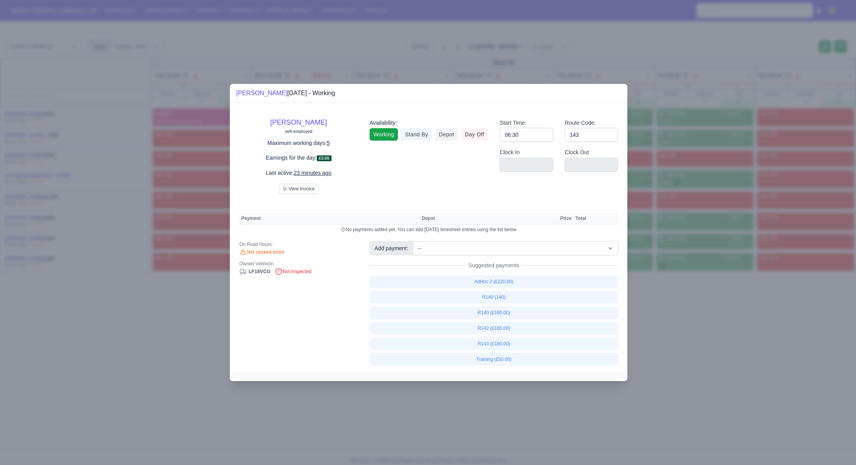
click at [695, 312] on div at bounding box center [428, 232] width 856 height 465
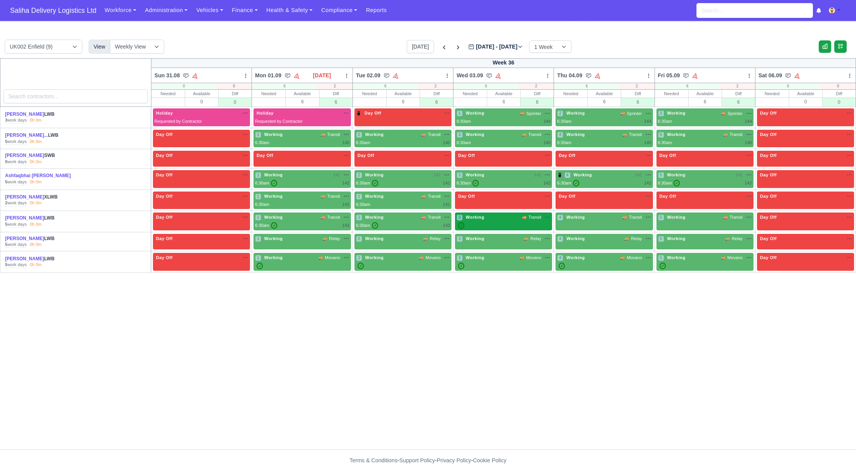
click at [501, 220] on div "3 Working 🚚 Transit" at bounding box center [504, 221] width 94 height 15
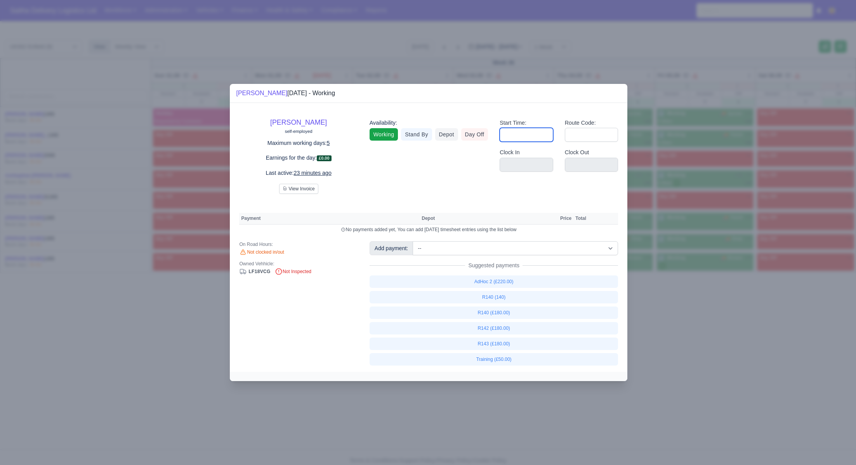
drag, startPoint x: 526, startPoint y: 135, endPoint x: 531, endPoint y: 141, distance: 8.0
click at [526, 136] on input "Start Time:" at bounding box center [527, 135] width 54 height 14
type input "06:30"
click at [580, 137] on input "Route Code:" at bounding box center [592, 135] width 54 height 14
type input "143"
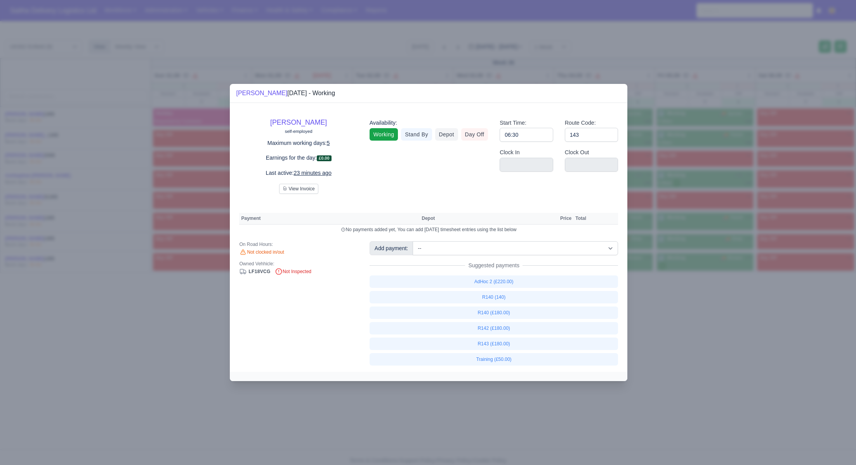
drag, startPoint x: 704, startPoint y: 333, endPoint x: 702, endPoint y: 327, distance: 6.5
click at [703, 331] on div at bounding box center [428, 232] width 856 height 465
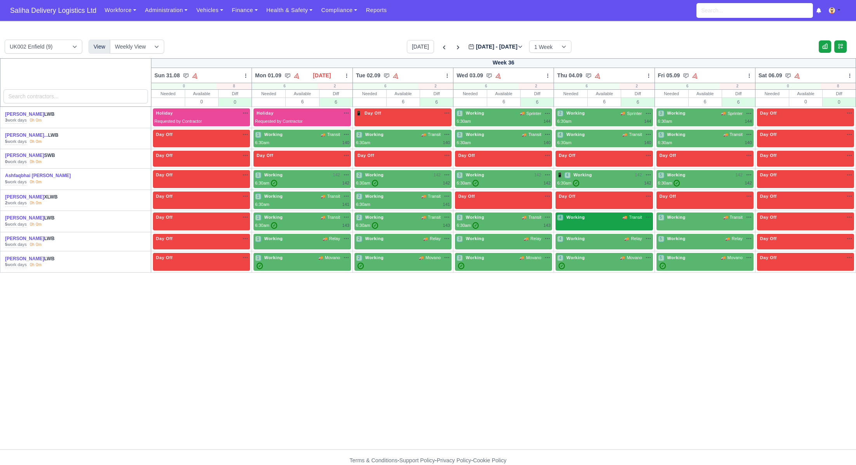
click at [610, 221] on div "4 Working 🚚 Transit" at bounding box center [604, 221] width 97 height 18
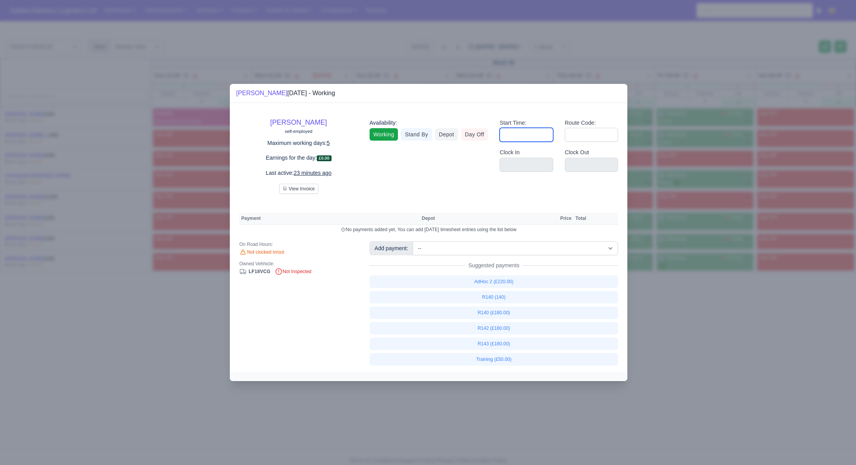
drag, startPoint x: 528, startPoint y: 135, endPoint x: 534, endPoint y: 139, distance: 6.4
click at [529, 136] on input "Start Time:" at bounding box center [527, 135] width 54 height 14
type input "06:30"
click at [580, 137] on input "Route Code:" at bounding box center [592, 135] width 54 height 14
type input "1"
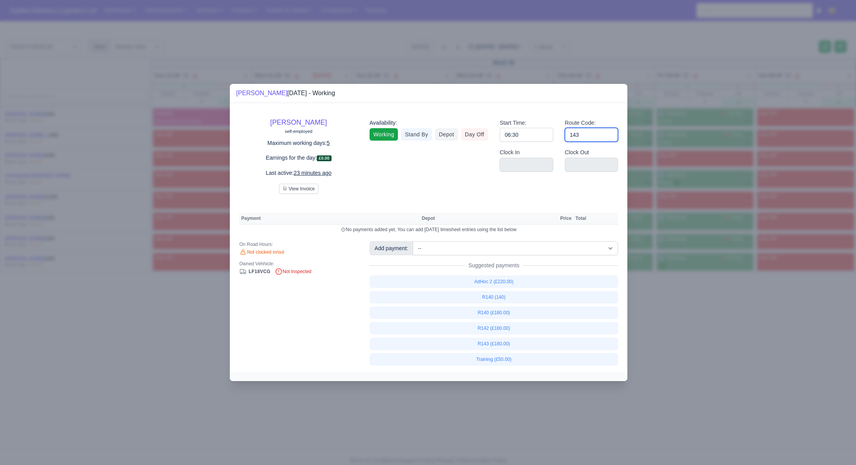
type input "143"
drag, startPoint x: 687, startPoint y: 289, endPoint x: 685, endPoint y: 283, distance: 6.5
click at [686, 287] on div at bounding box center [428, 232] width 856 height 465
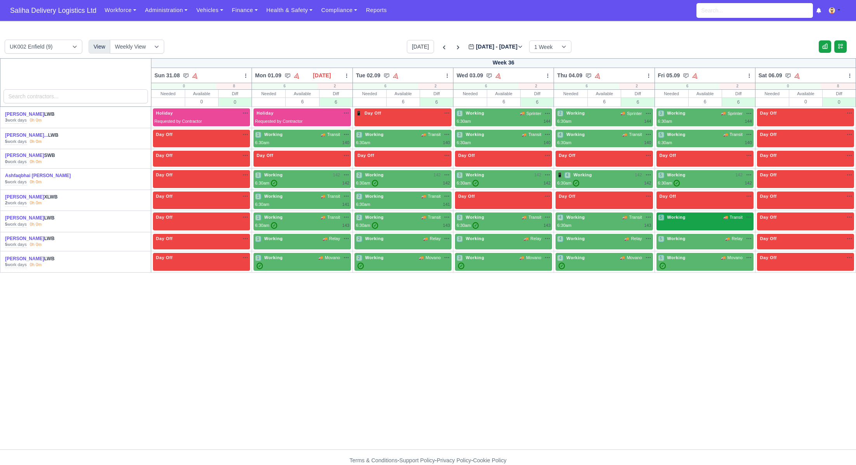
click at [696, 221] on div "5 Working 🚚 Transit" at bounding box center [705, 221] width 97 height 18
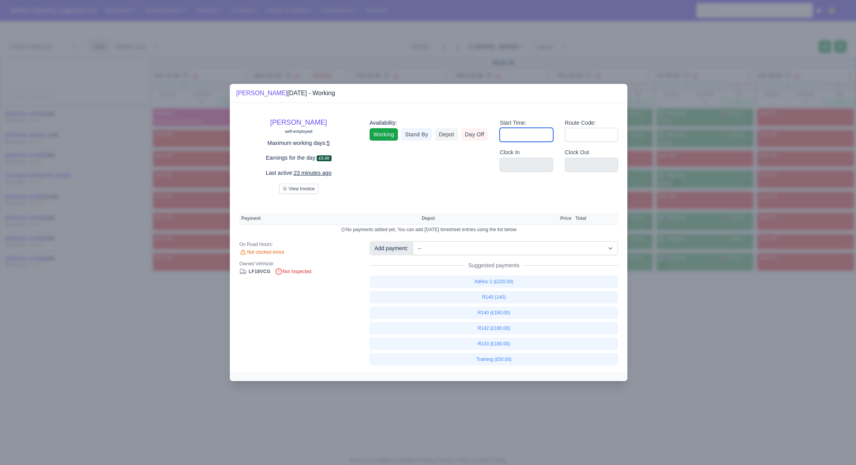
click at [519, 141] on div "Start Time:" at bounding box center [526, 133] width 65 height 30
drag, startPoint x: 525, startPoint y: 134, endPoint x: 525, endPoint y: 143, distance: 8.2
click at [525, 135] on input "Start Time:" at bounding box center [527, 135] width 54 height 14
type input "06:30"
click at [592, 136] on input "Route Code:" at bounding box center [592, 135] width 54 height 14
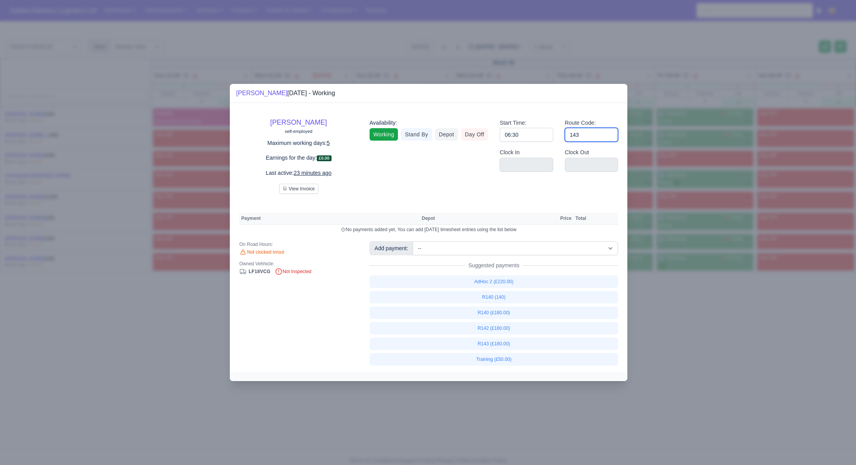
type input "143"
click at [713, 321] on div at bounding box center [428, 232] width 856 height 465
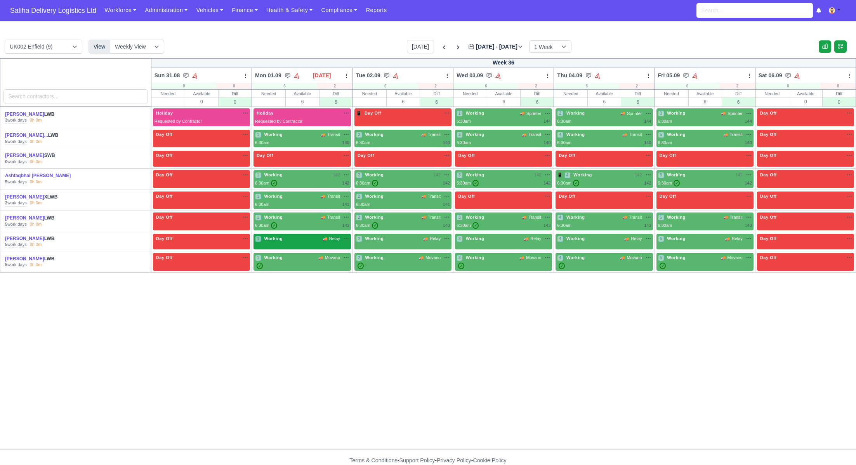
click at [309, 244] on div "1 Working 🚚 Relay" at bounding box center [302, 242] width 97 height 16
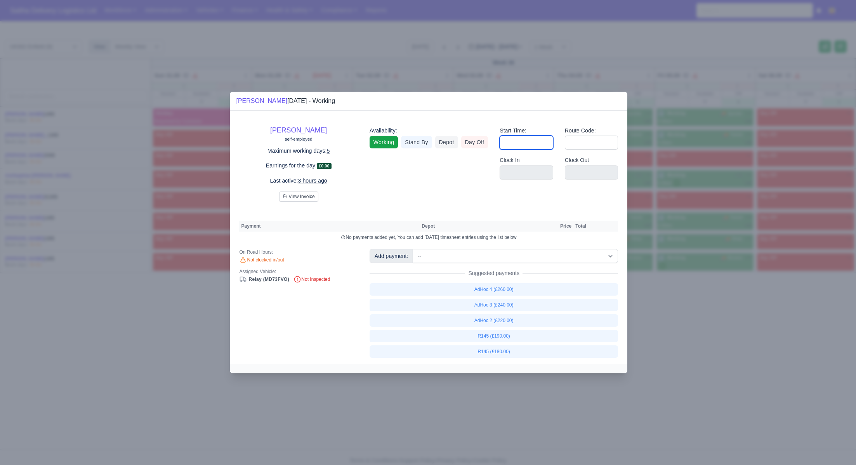
click at [525, 147] on input "Start Time:" at bounding box center [527, 143] width 54 height 14
type input "06:30"
click at [587, 143] on input "Route Code:" at bounding box center [592, 143] width 54 height 14
type input "1"
type input "145"
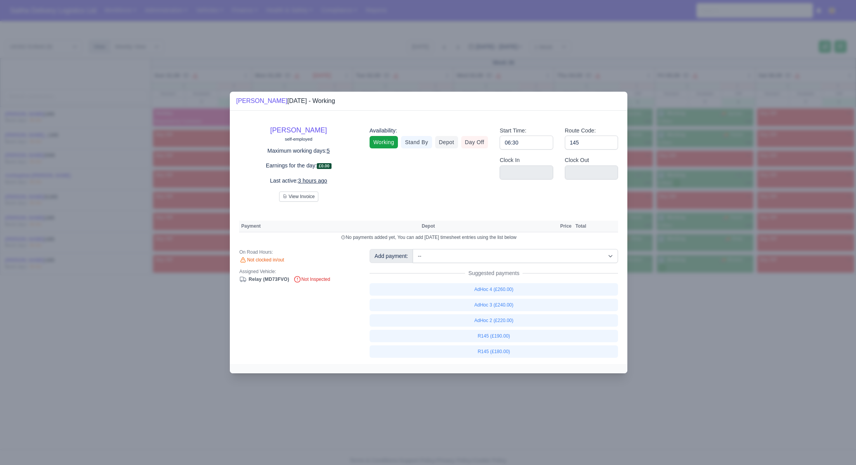
drag, startPoint x: 745, startPoint y: 333, endPoint x: 651, endPoint y: 282, distance: 106.5
click at [744, 333] on div at bounding box center [428, 232] width 856 height 465
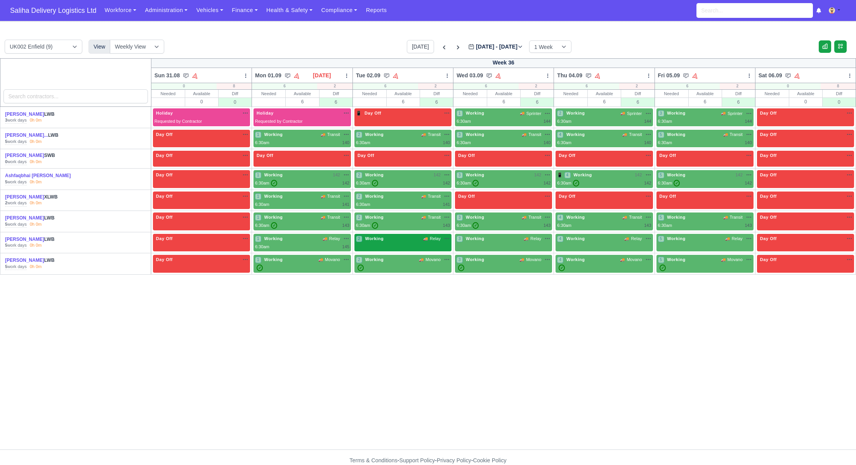
click at [395, 243] on div "2 Working 🚚 Relay" at bounding box center [403, 243] width 97 height 18
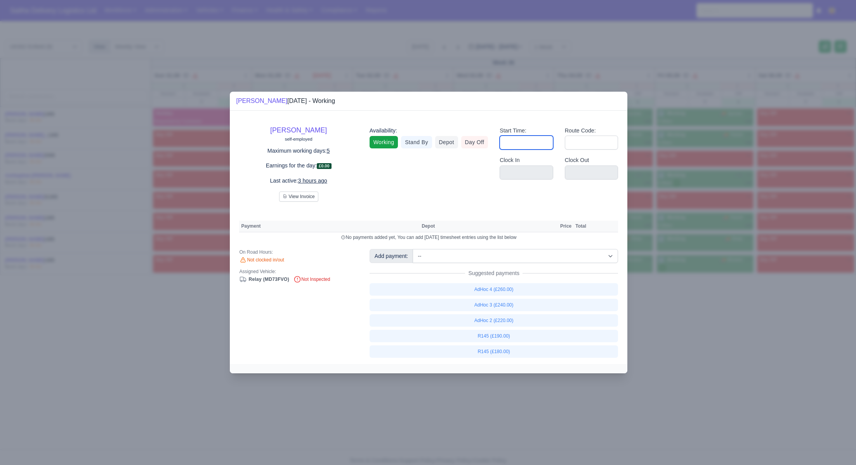
click at [514, 144] on input "Start Time:" at bounding box center [527, 143] width 54 height 14
type input "06:30"
click at [574, 141] on input "Route Code:" at bounding box center [592, 143] width 54 height 14
type input "145"
drag, startPoint x: 638, startPoint y: 283, endPoint x: 630, endPoint y: 268, distance: 16.9
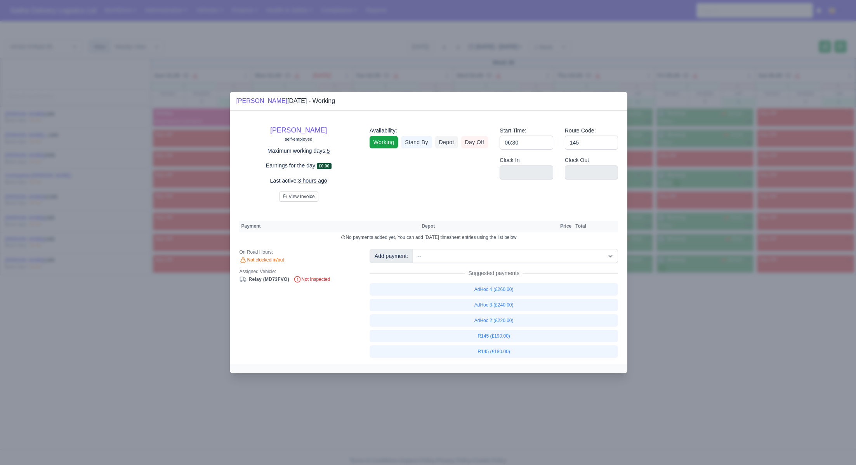
click at [638, 283] on div at bounding box center [428, 232] width 856 height 465
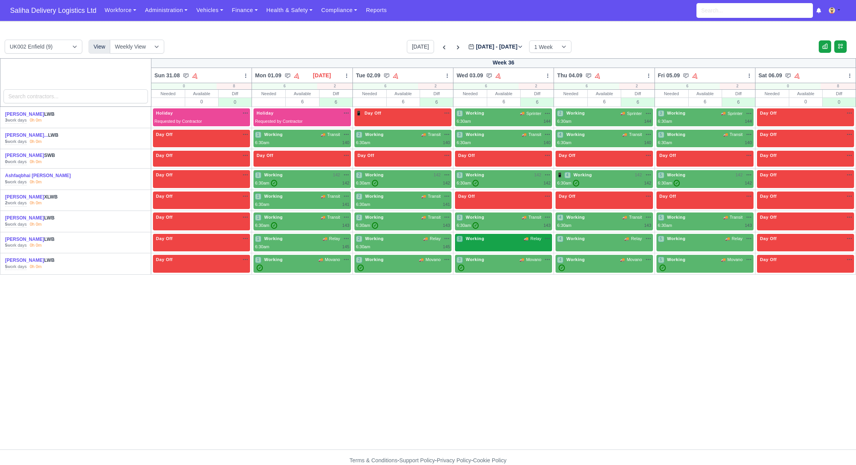
click at [505, 240] on div "3 Working 🚚 Relay" at bounding box center [504, 238] width 94 height 7
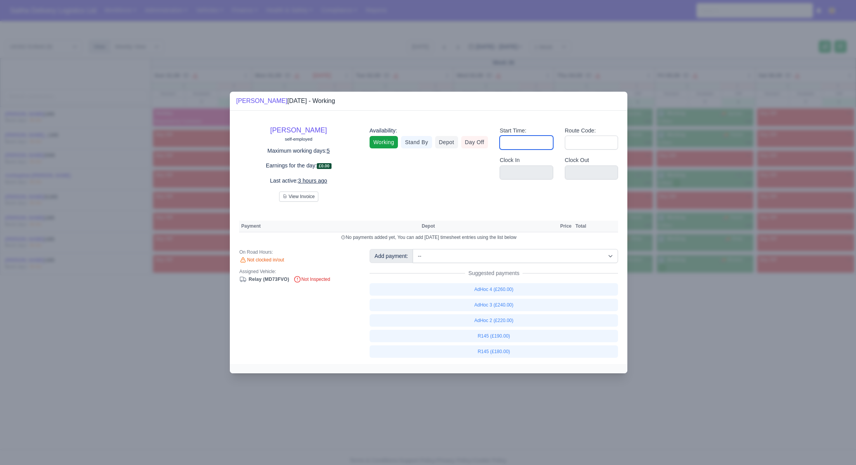
click at [532, 136] on input "Start Time:" at bounding box center [527, 143] width 54 height 14
type input "06:30"
click at [585, 144] on input "Route Code:" at bounding box center [592, 143] width 54 height 14
type input "1"
type input "145"
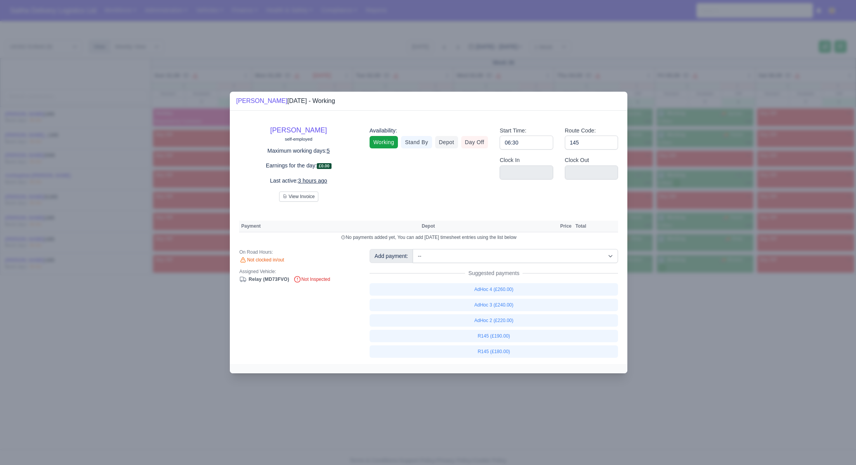
drag, startPoint x: 759, startPoint y: 348, endPoint x: 717, endPoint y: 323, distance: 48.8
click at [758, 348] on div at bounding box center [428, 232] width 856 height 465
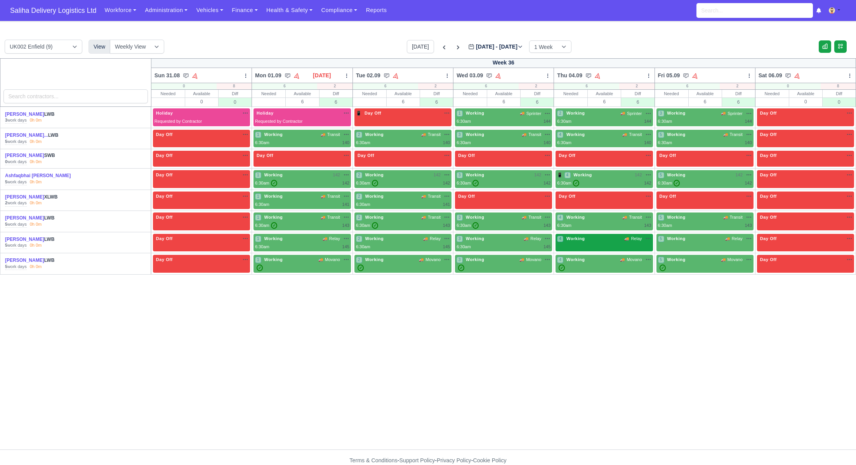
click at [615, 243] on div "4 Working 🚚 Relay" at bounding box center [604, 243] width 97 height 18
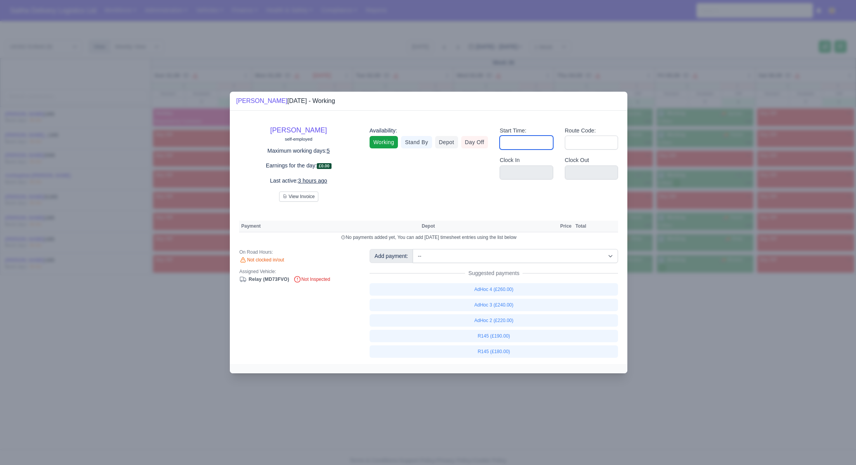
click at [507, 137] on input "Start Time:" at bounding box center [527, 143] width 54 height 14
type input "06:30"
click at [582, 144] on input "Route Code:" at bounding box center [592, 143] width 54 height 14
type input "1"
type input "145"
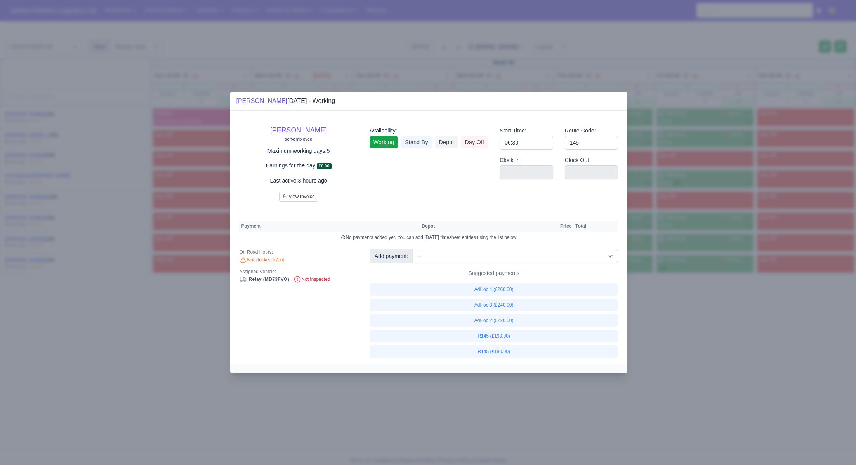
click at [735, 340] on div at bounding box center [428, 232] width 856 height 465
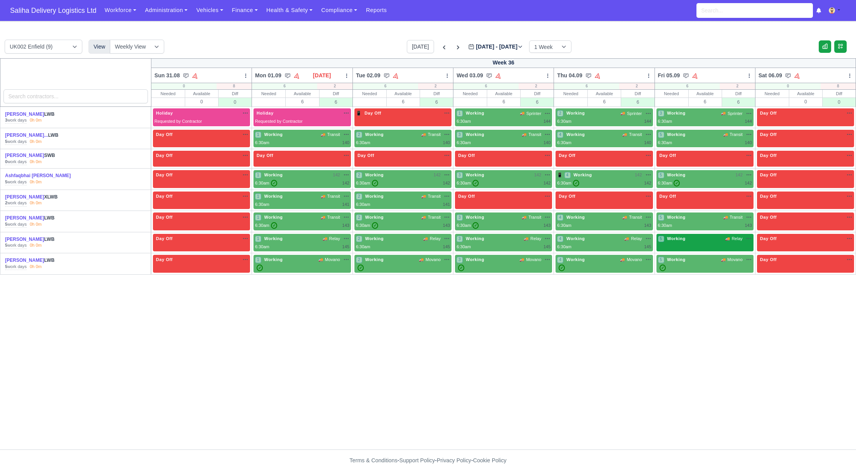
click at [680, 236] on span "Working" at bounding box center [677, 238] width 22 height 5
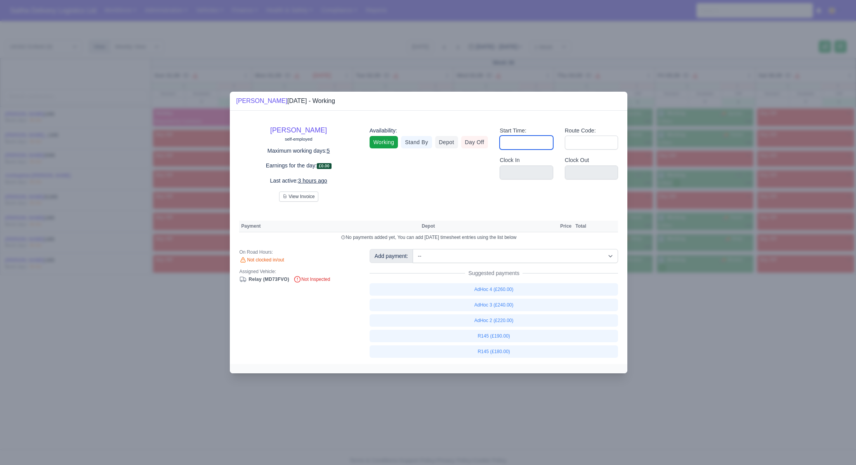
click at [539, 146] on input "Start Time:" at bounding box center [527, 143] width 54 height 14
click at [579, 145] on input "Route Code:" at bounding box center [592, 143] width 54 height 14
click at [706, 310] on div at bounding box center [428, 232] width 856 height 465
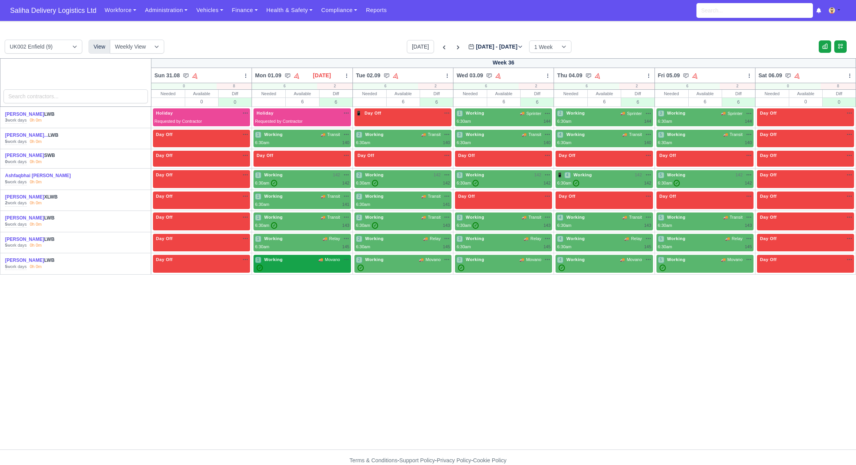
click at [300, 264] on div "✓" at bounding box center [302, 267] width 94 height 7
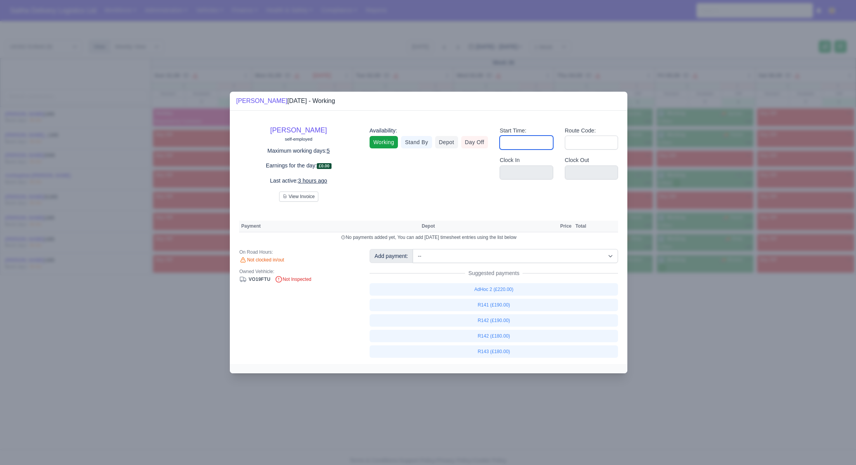
click at [528, 148] on input "Start Time:" at bounding box center [527, 143] width 54 height 14
click at [703, 298] on div at bounding box center [428, 232] width 856 height 465
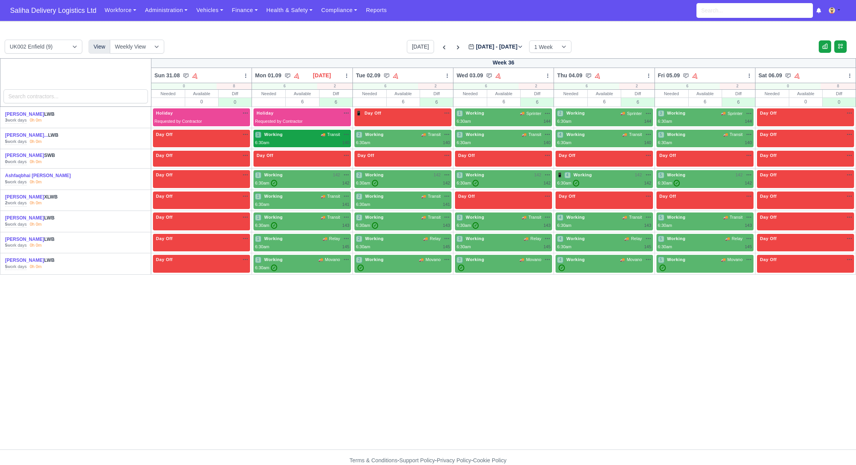
click at [319, 143] on div "6:30am 140" at bounding box center [302, 142] width 94 height 7
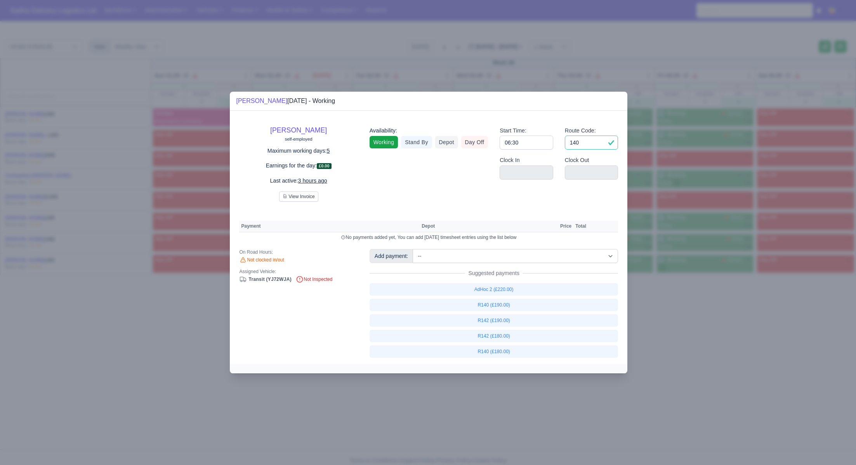
click at [584, 145] on input "140" at bounding box center [592, 143] width 54 height 14
drag, startPoint x: 701, startPoint y: 301, endPoint x: 707, endPoint y: 300, distance: 5.9
click at [702, 301] on div at bounding box center [428, 232] width 856 height 465
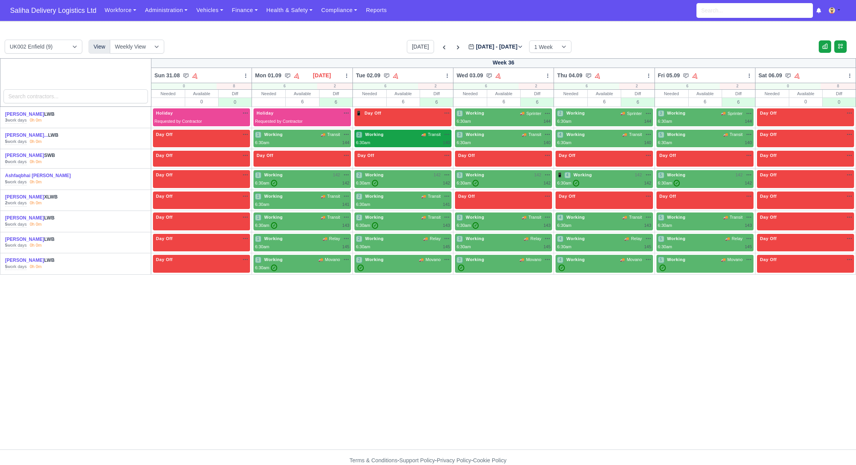
click at [427, 142] on div "6:30am 140" at bounding box center [403, 142] width 94 height 7
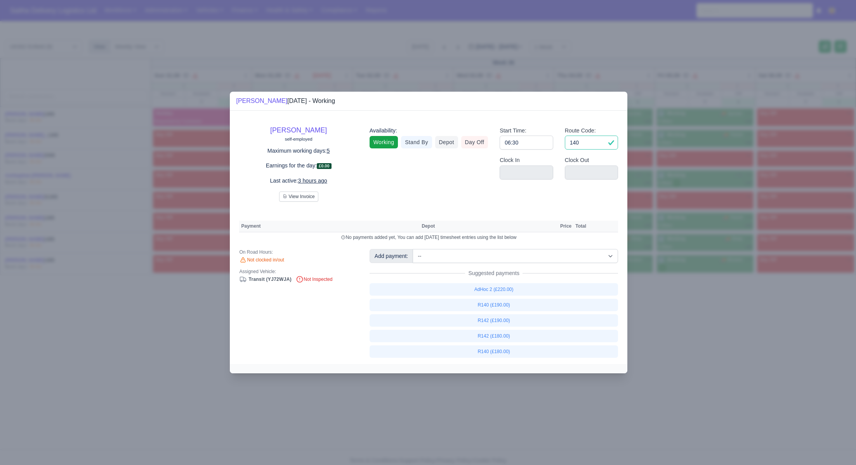
click at [587, 143] on input "140" at bounding box center [592, 143] width 54 height 14
click at [662, 299] on div at bounding box center [428, 232] width 856 height 465
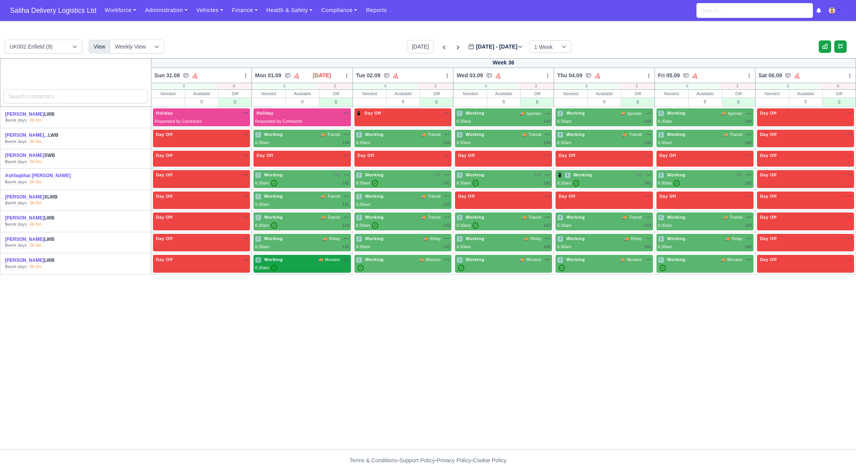
click at [304, 266] on div "6:30am ✓" at bounding box center [302, 267] width 94 height 7
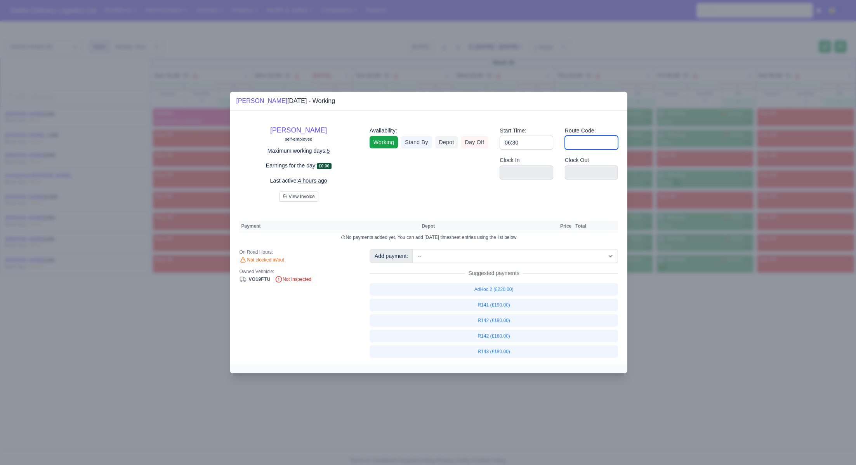
click at [576, 146] on input "Route Code:" at bounding box center [592, 143] width 54 height 14
drag, startPoint x: 694, startPoint y: 314, endPoint x: 679, endPoint y: 306, distance: 16.8
click at [693, 314] on div at bounding box center [428, 232] width 856 height 465
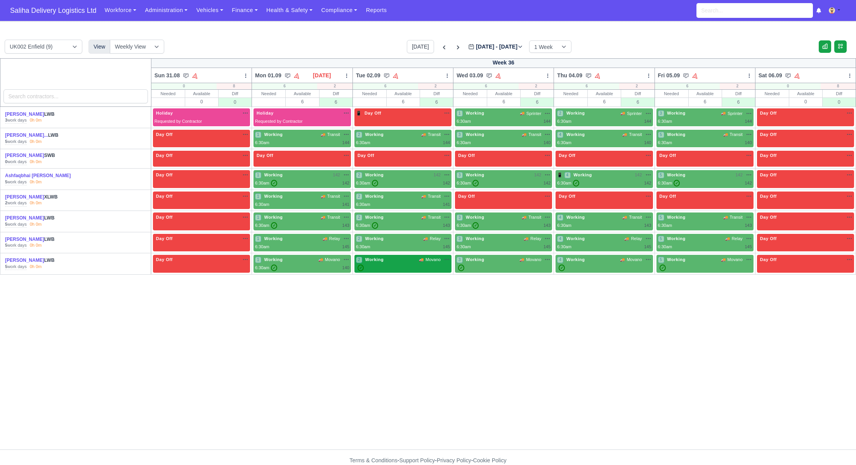
click at [392, 261] on div "2 Working 🚚 Movano" at bounding box center [403, 263] width 94 height 15
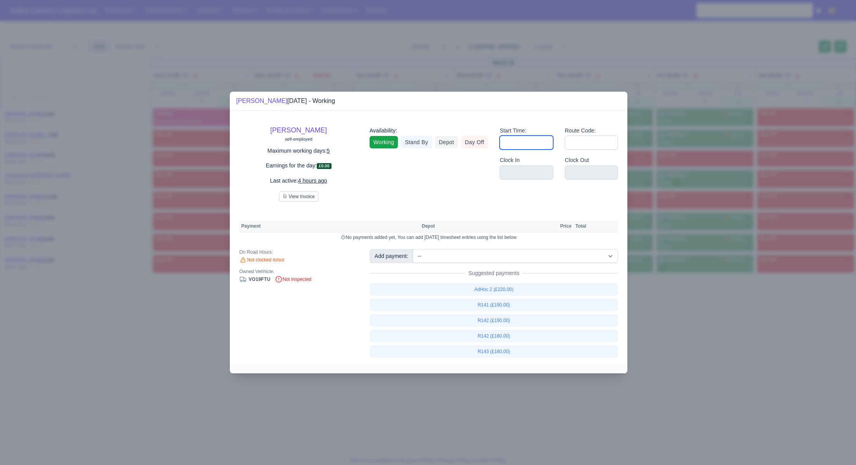
drag, startPoint x: 525, startPoint y: 141, endPoint x: 533, endPoint y: 149, distance: 11.0
click at [526, 142] on input "Start Time:" at bounding box center [527, 143] width 54 height 14
click at [583, 140] on input "Route Code:" at bounding box center [592, 143] width 54 height 14
click at [702, 349] on div at bounding box center [428, 232] width 856 height 465
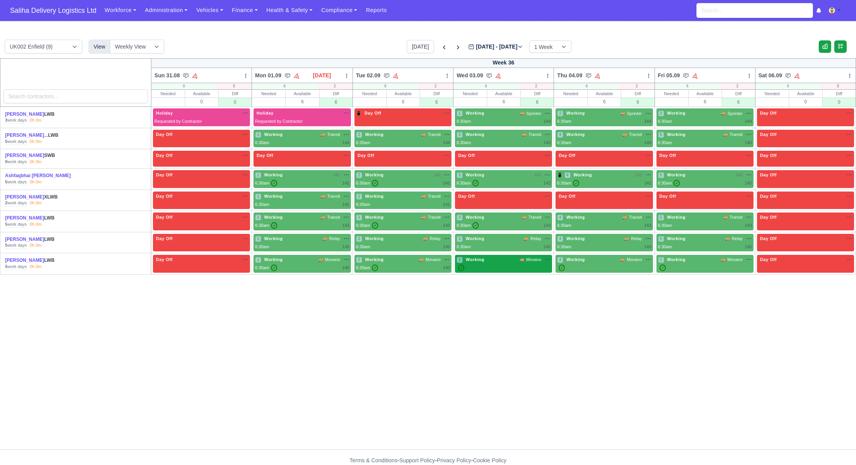
click at [488, 262] on div "3 Working 🚚 Movano" at bounding box center [504, 263] width 94 height 15
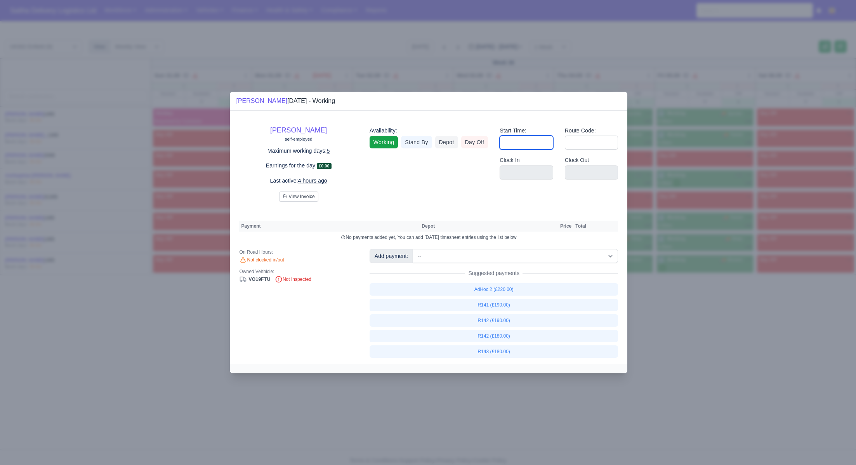
click at [520, 146] on input "Start Time:" at bounding box center [527, 143] width 54 height 14
click at [574, 144] on input "Route Code:" at bounding box center [592, 143] width 54 height 14
click at [719, 372] on div at bounding box center [428, 232] width 856 height 465
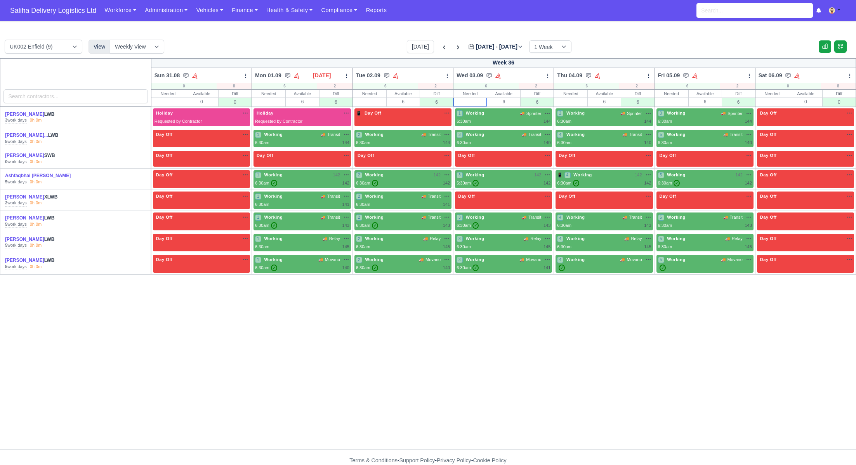
click at [473, 99] on input "text" at bounding box center [470, 102] width 33 height 8
click at [375, 99] on input "text" at bounding box center [369, 102] width 33 height 8
click at [267, 104] on input "text" at bounding box center [268, 102] width 33 height 8
click at [578, 102] on input "text" at bounding box center [570, 102] width 33 height 8
click at [671, 102] on input "text" at bounding box center [671, 102] width 33 height 8
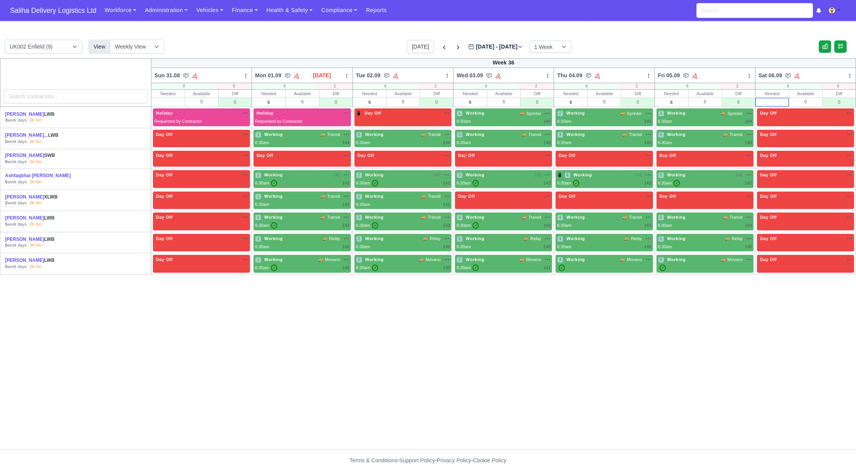
click at [766, 101] on input "text" at bounding box center [772, 102] width 33 height 8
click at [697, 261] on div "5 Working 🚚 Movano" at bounding box center [705, 263] width 94 height 15
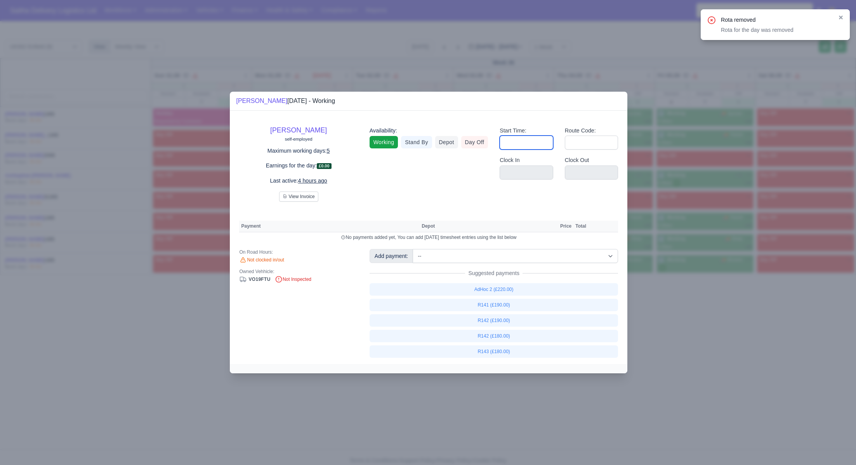
click at [534, 140] on input "Start Time:" at bounding box center [527, 143] width 54 height 14
click at [579, 142] on input "Route Code:" at bounding box center [592, 143] width 54 height 14
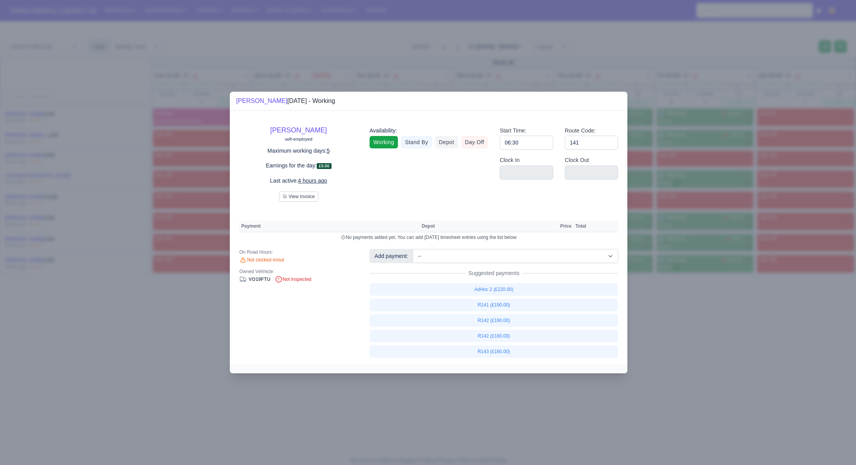
click at [683, 304] on div at bounding box center [428, 232] width 856 height 465
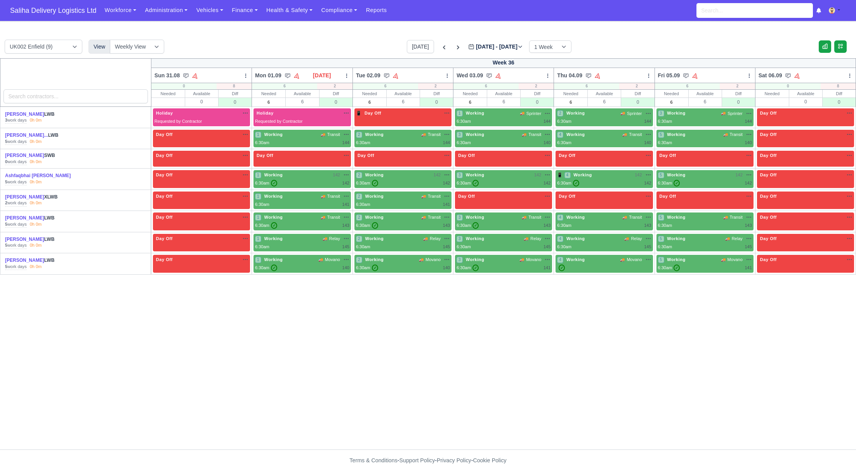
click at [678, 308] on div "Week 36 Sun 31.08 Bulk Status Change Auto-assign contractors Mon 01.09" at bounding box center [428, 253] width 856 height 391
click at [64, 12] on span "Saliha Delivery Logistics Ltd" at bounding box center [53, 11] width 94 height 16
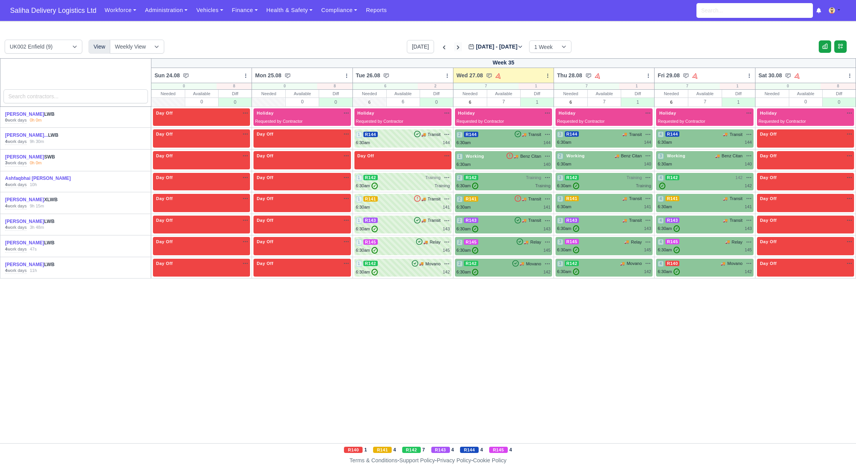
click at [454, 47] on icon at bounding box center [458, 47] width 8 height 8
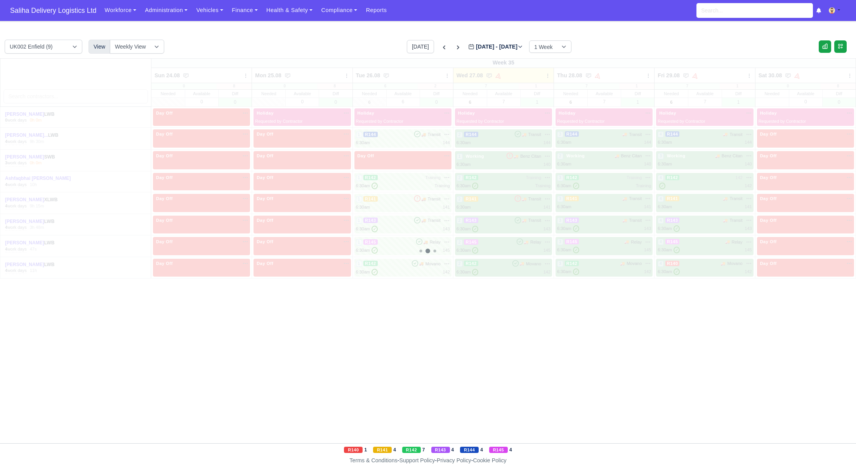
type input "[DATE]"
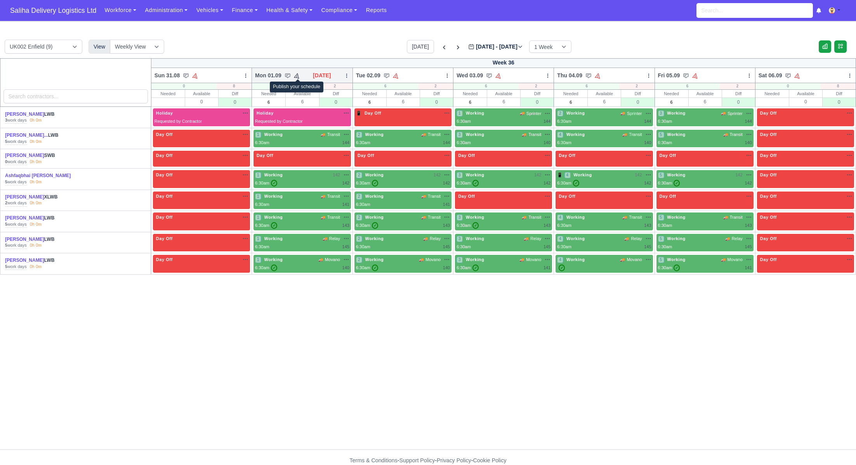
click at [299, 75] on icon at bounding box center [296, 75] width 7 height 7
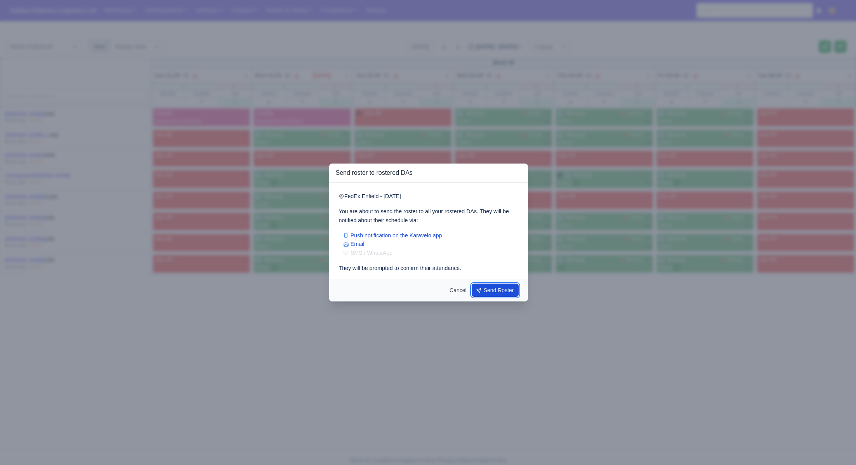
click at [501, 290] on button "Send Roster" at bounding box center [495, 289] width 47 height 13
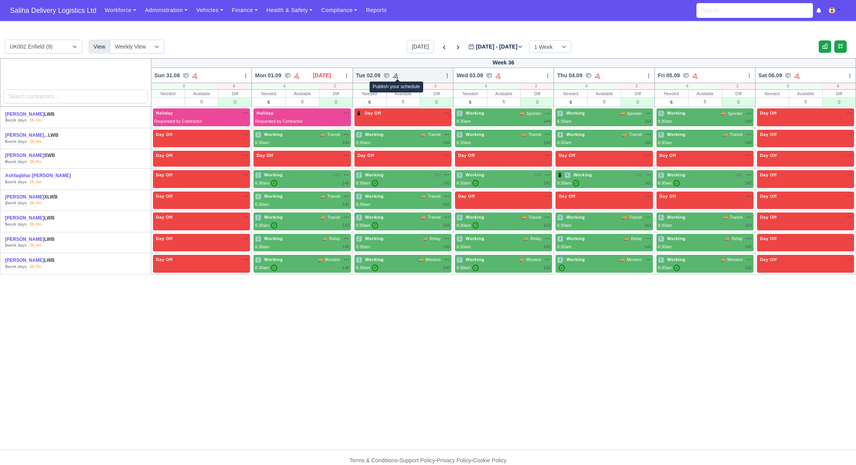
click at [398, 75] on icon at bounding box center [395, 75] width 7 height 7
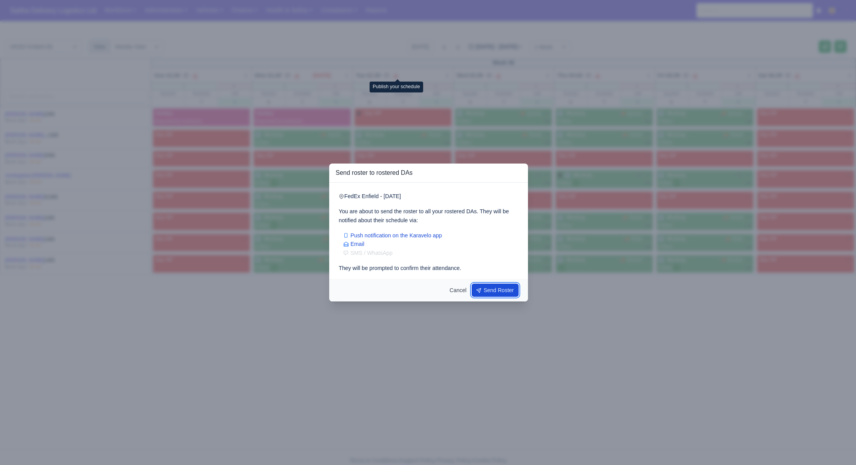
click at [495, 286] on button "Send Roster" at bounding box center [495, 289] width 47 height 13
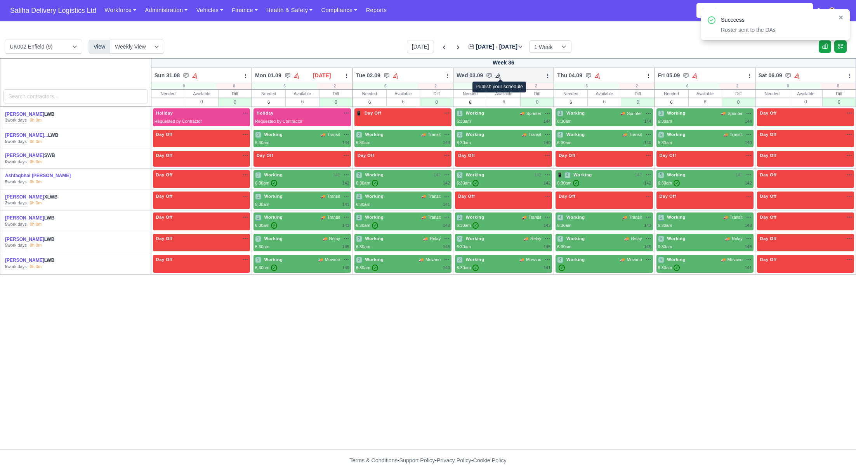
click at [499, 75] on icon at bounding box center [498, 75] width 5 height 5
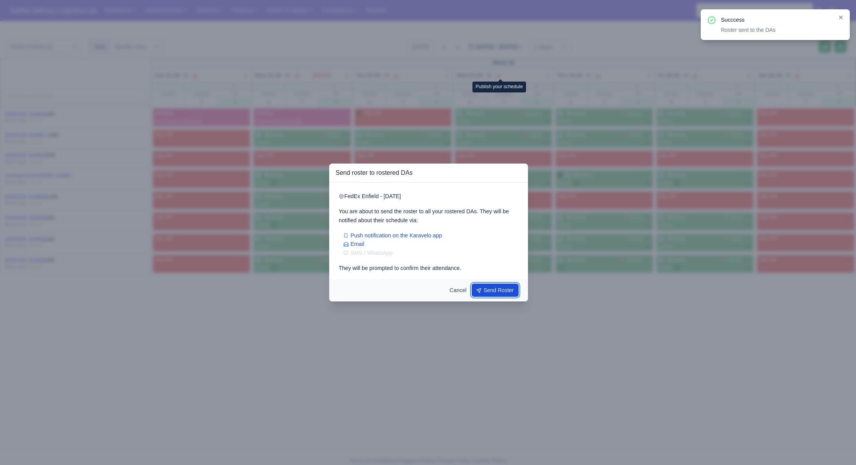
drag, startPoint x: 487, startPoint y: 289, endPoint x: 487, endPoint y: 285, distance: 4.3
click at [487, 289] on button "Send Roster" at bounding box center [495, 289] width 47 height 13
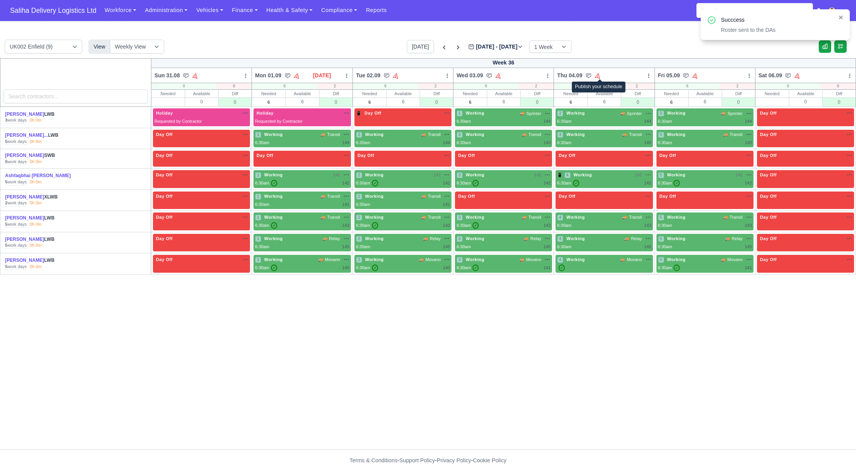
drag, startPoint x: 601, startPoint y: 75, endPoint x: 599, endPoint y: 90, distance: 14.8
click at [601, 75] on icon at bounding box center [597, 75] width 5 height 5
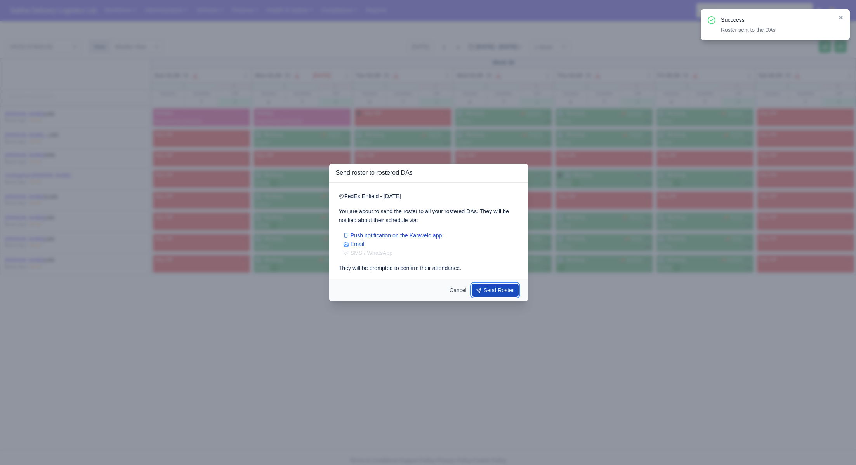
drag, startPoint x: 493, startPoint y: 287, endPoint x: 565, endPoint y: 254, distance: 79.2
click at [494, 286] on button "Send Roster" at bounding box center [495, 289] width 47 height 13
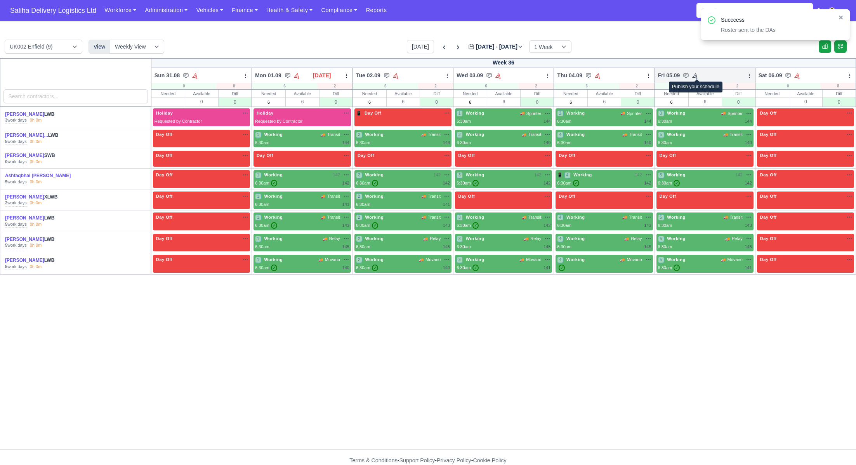
click at [699, 73] on icon at bounding box center [695, 75] width 7 height 7
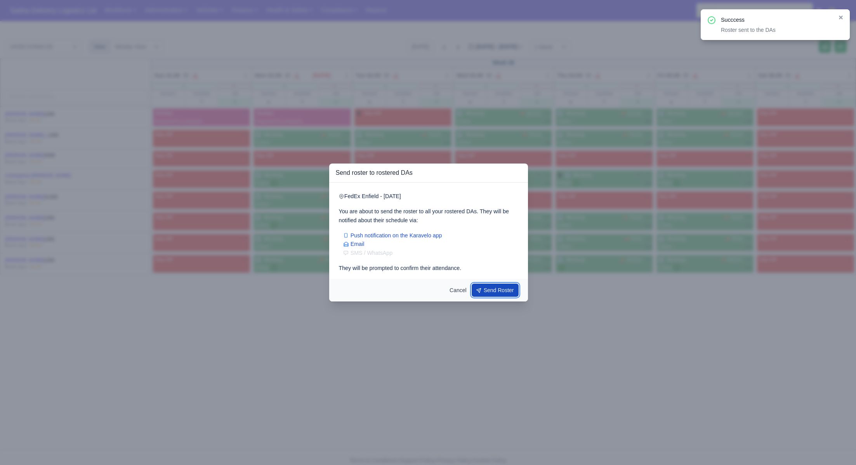
drag, startPoint x: 486, startPoint y: 287, endPoint x: 616, endPoint y: 229, distance: 142.7
click at [487, 286] on button "Send Roster" at bounding box center [495, 289] width 47 height 13
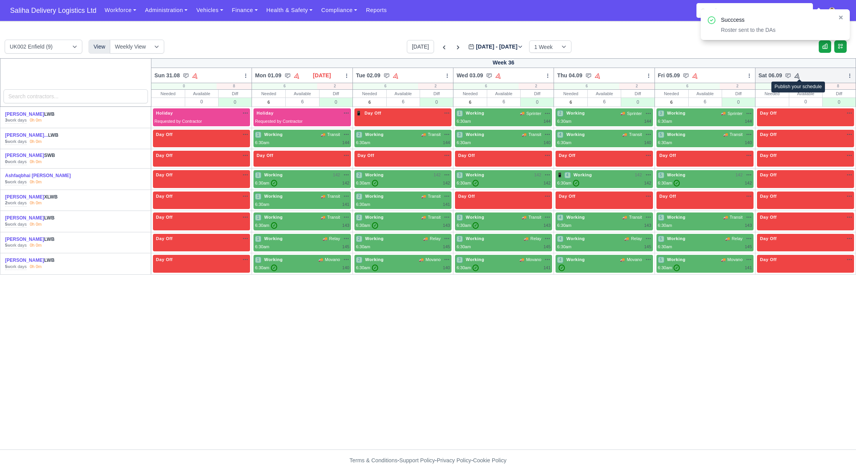
drag, startPoint x: 802, startPoint y: 77, endPoint x: 804, endPoint y: 129, distance: 52.1
click at [801, 77] on icon at bounding box center [797, 75] width 7 height 7
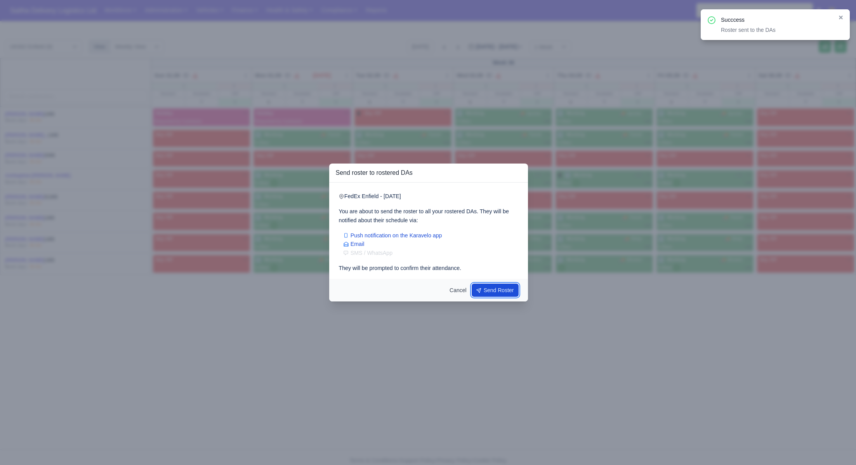
drag, startPoint x: 492, startPoint y: 290, endPoint x: 502, endPoint y: 283, distance: 12.9
click at [494, 289] on button "Send Roster" at bounding box center [495, 289] width 47 height 13
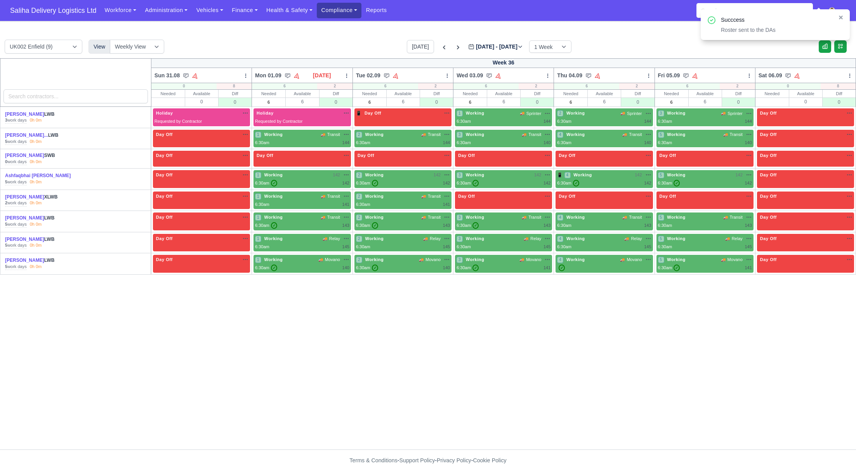
click at [338, 8] on link "Compliance" at bounding box center [339, 10] width 45 height 15
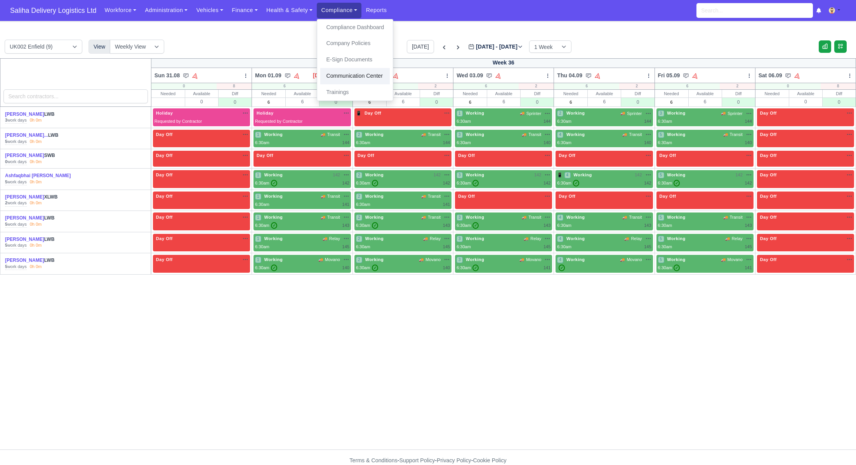
click at [355, 77] on link "Communication Center" at bounding box center [355, 76] width 70 height 16
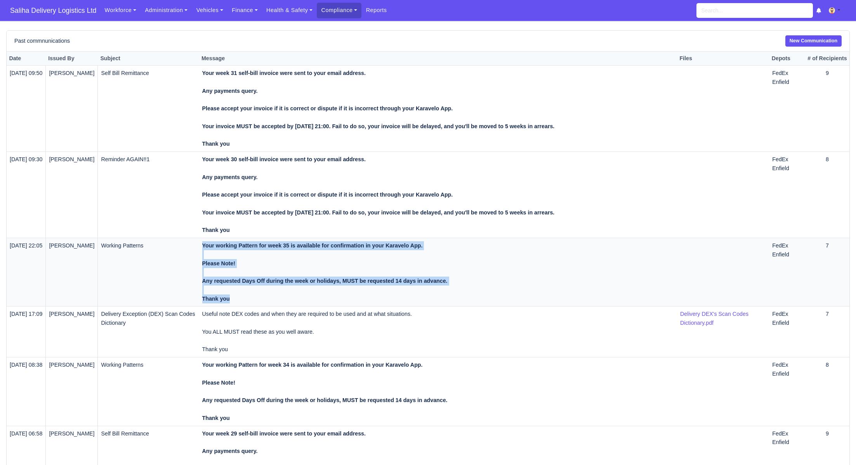
drag, startPoint x: 190, startPoint y: 283, endPoint x: 192, endPoint y: 253, distance: 30.3
click at [192, 253] on tr "21/08/2025 22:05 Sami Moussaoui Working Patterns Your working Pattern for week …" at bounding box center [428, 272] width 843 height 68
copy tr "Your working Pattern for week 35 is available for confirmation in your Karavelo…"
click at [804, 36] on link "New Communication" at bounding box center [814, 40] width 56 height 11
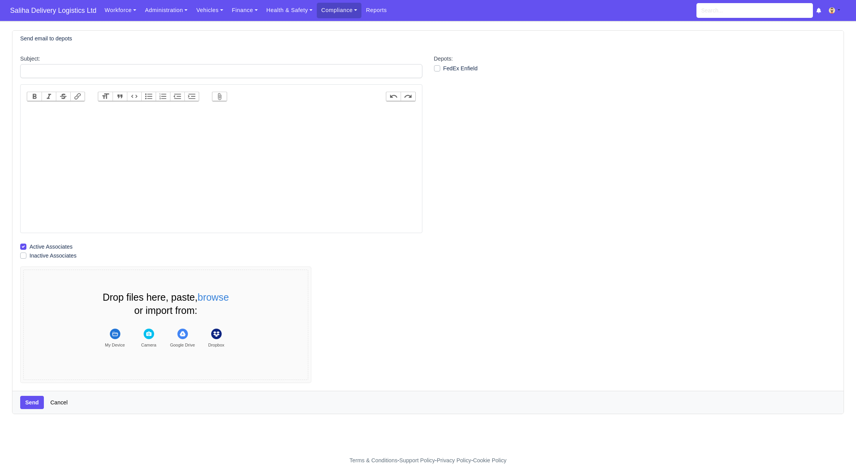
click at [174, 117] on trix-editor at bounding box center [221, 169] width 389 height 124
paste trix-editor "<div><strong><br>Your working Pattern for week 35 is available for confirmation…"
click at [31, 119] on strong "Your working Pattern for week 35 is available for confirmation in your Karavelo…" at bounding box center [152, 137] width 245 height 39
click at [120, 110] on strong "Your working Pattern for week 35 is available for confirmation in your Karavelo…" at bounding box center [152, 129] width 245 height 39
type trix-editor "<div><strong>Your working Pattern for week 36 is available for confirmation in …"
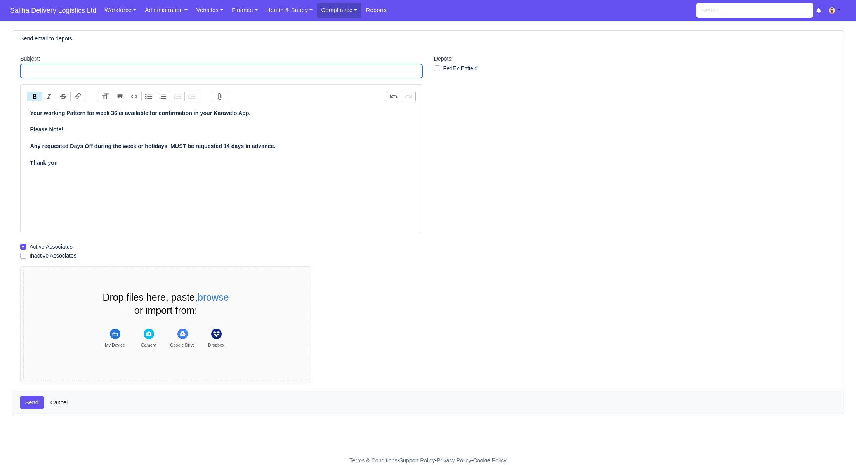
click at [114, 71] on input "Subject:" at bounding box center [221, 71] width 402 height 14
type input "Working Patterns"
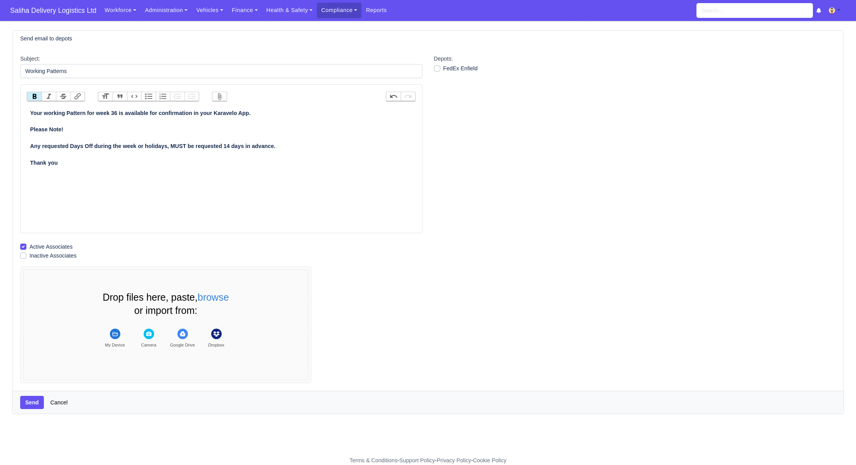
click at [443, 68] on label "FedEx Enfield" at bounding box center [460, 68] width 35 height 9
click at [436, 68] on input "FedEx Enfield" at bounding box center [437, 67] width 6 height 6
checkbox input "true"
click at [28, 402] on button "Send" at bounding box center [32, 402] width 24 height 13
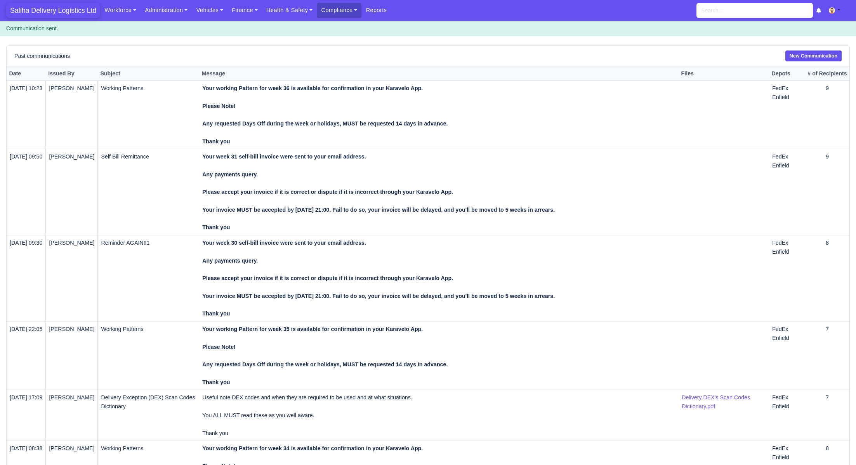
click at [42, 13] on span "Saliha Delivery Logistics Ltd" at bounding box center [53, 11] width 94 height 16
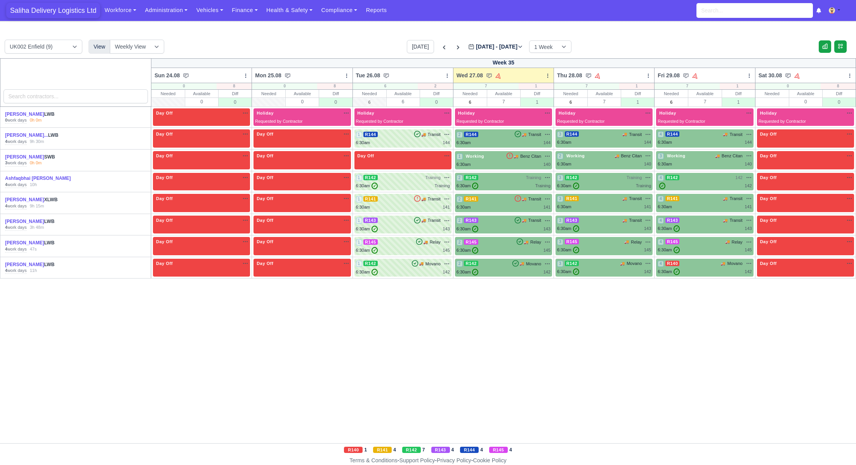
click at [53, 13] on span "Saliha Delivery Logistics Ltd" at bounding box center [53, 11] width 94 height 16
click at [457, 48] on icon at bounding box center [458, 47] width 2 height 4
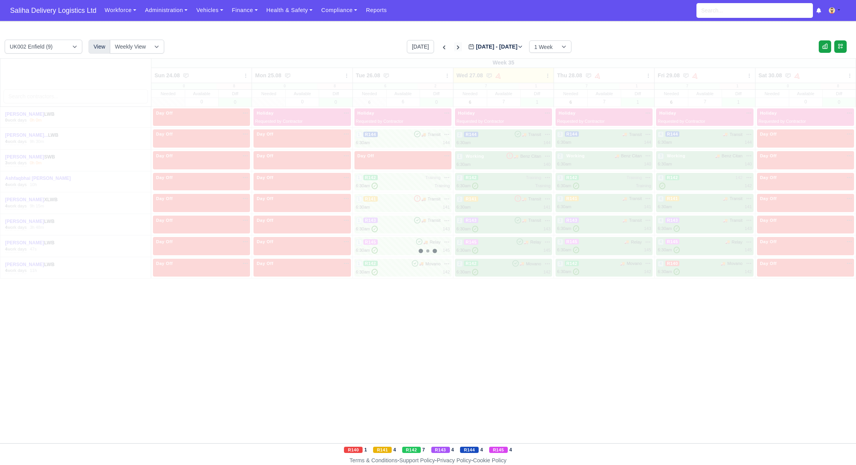
type input "[DATE]"
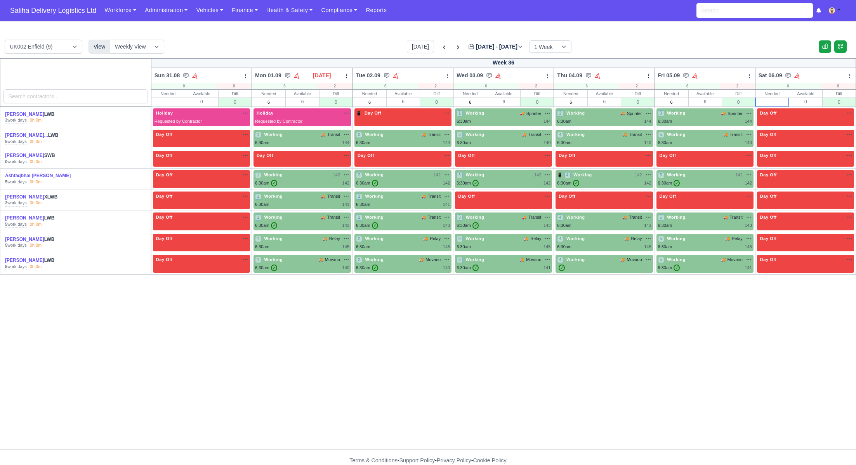
click at [780, 101] on input "text" at bounding box center [772, 102] width 33 height 8
type input "0"
click at [173, 103] on input "text" at bounding box center [168, 102] width 33 height 8
type input "0"
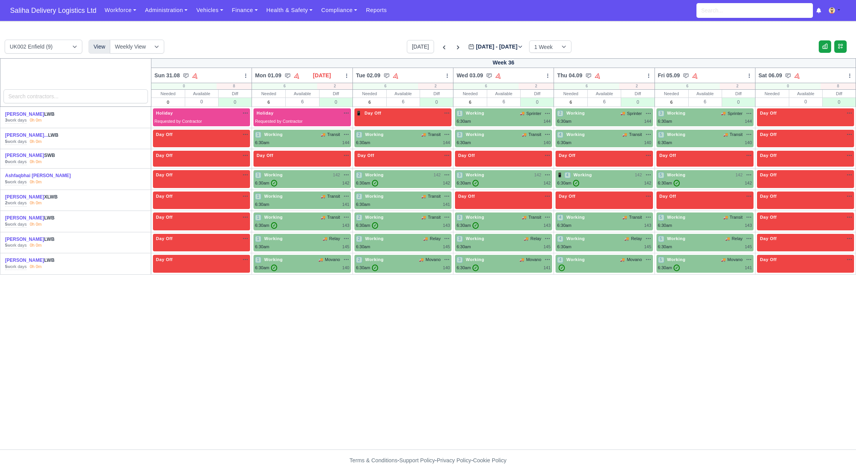
click at [104, 77] on div at bounding box center [75, 82] width 151 height 49
